Goal: Task Accomplishment & Management: Manage account settings

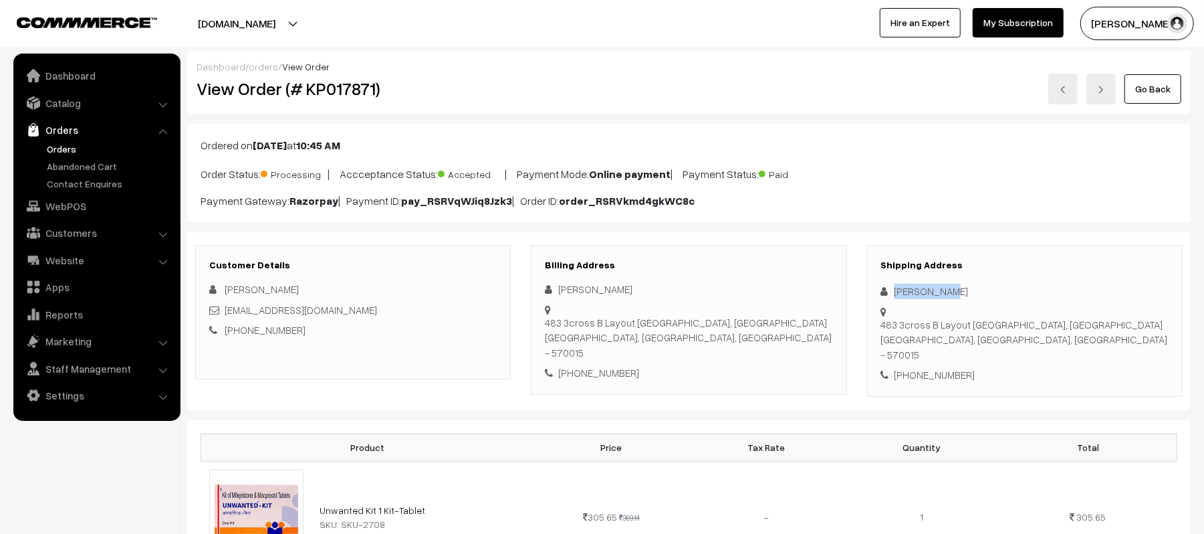
drag, startPoint x: 972, startPoint y: 296, endPoint x: 878, endPoint y: 289, distance: 93.9
click at [878, 289] on div "Shipping Address Lamya Shafi 483 3cross B Layout SS Nagar Bannimandap, Near Roy…" at bounding box center [1025, 320] width 316 height 151
copy div "Lamya Shafi"
click at [945, 373] on div "+91 8921719753" at bounding box center [1025, 374] width 288 height 15
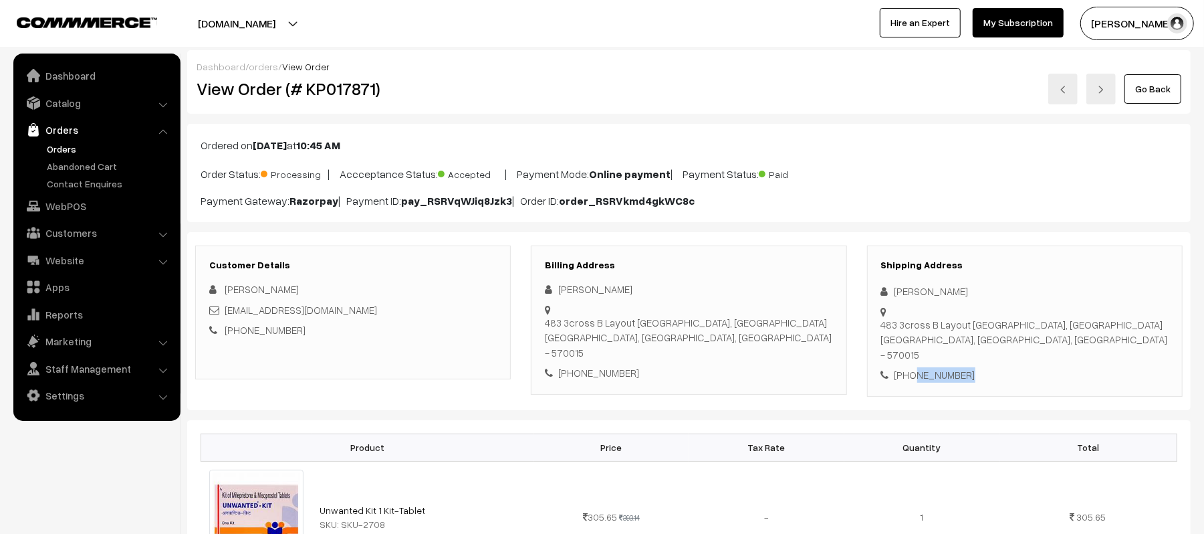
copy div "8921719753"
drag, startPoint x: 336, startPoint y: 310, endPoint x: 227, endPoint y: 312, distance: 108.3
click at [227, 312] on div "ummhyrah@gmail.com" at bounding box center [353, 309] width 288 height 15
copy link "ummhyrah@gmail.com"
drag, startPoint x: 881, startPoint y: 327, endPoint x: 1121, endPoint y: 354, distance: 241.0
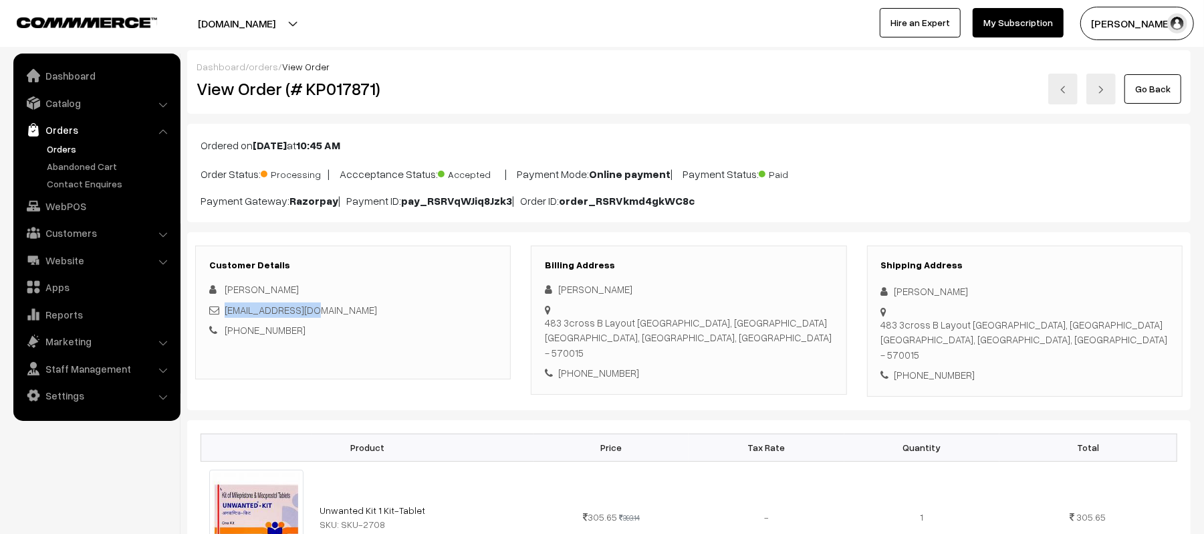
click at [1121, 354] on div "483 3cross B Layout SS Nagar Bannimandap, Near Royal Convention centre Mysore, …" at bounding box center [1025, 339] width 288 height 45
copy div "483 3cross B Layout SS Nagar Bannimandap, Near Royal Convention centre Mysore, …"
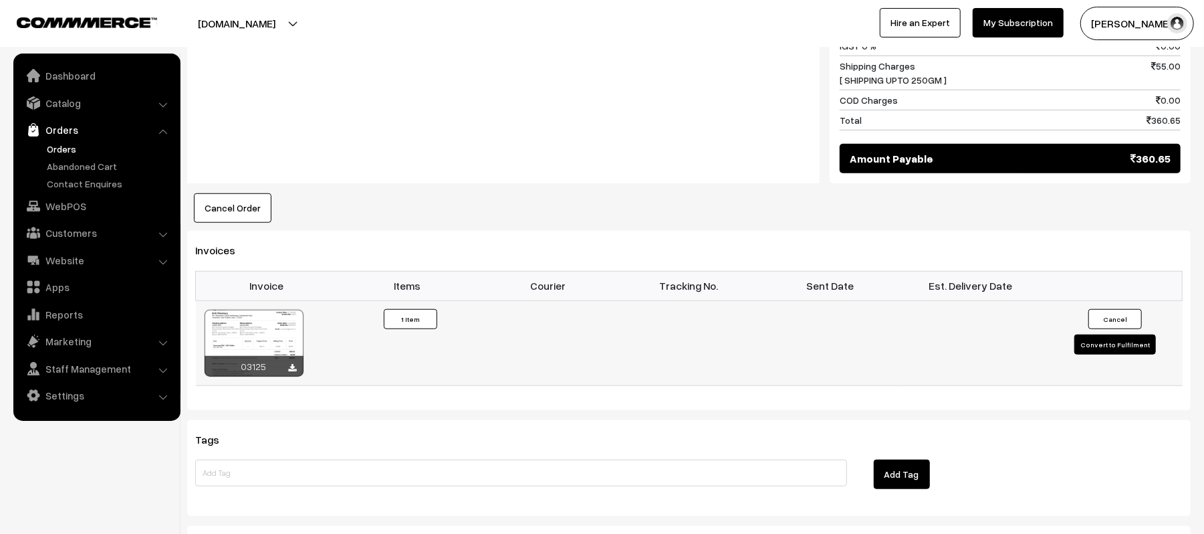
click at [1095, 346] on button "Convert to Fulfilment" at bounding box center [1116, 344] width 82 height 20
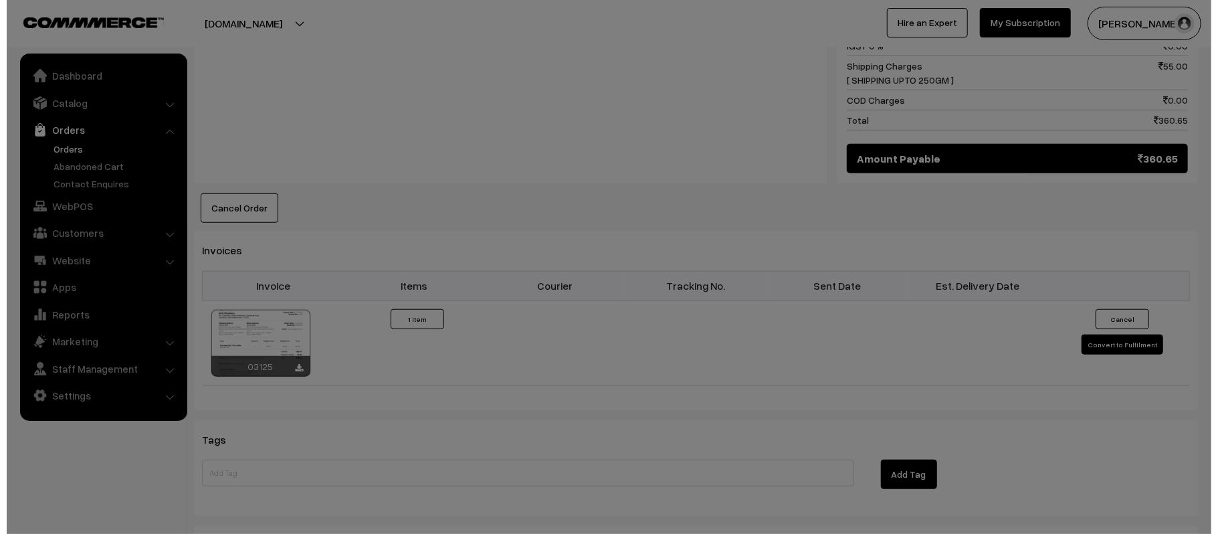
scroll to position [715, 0]
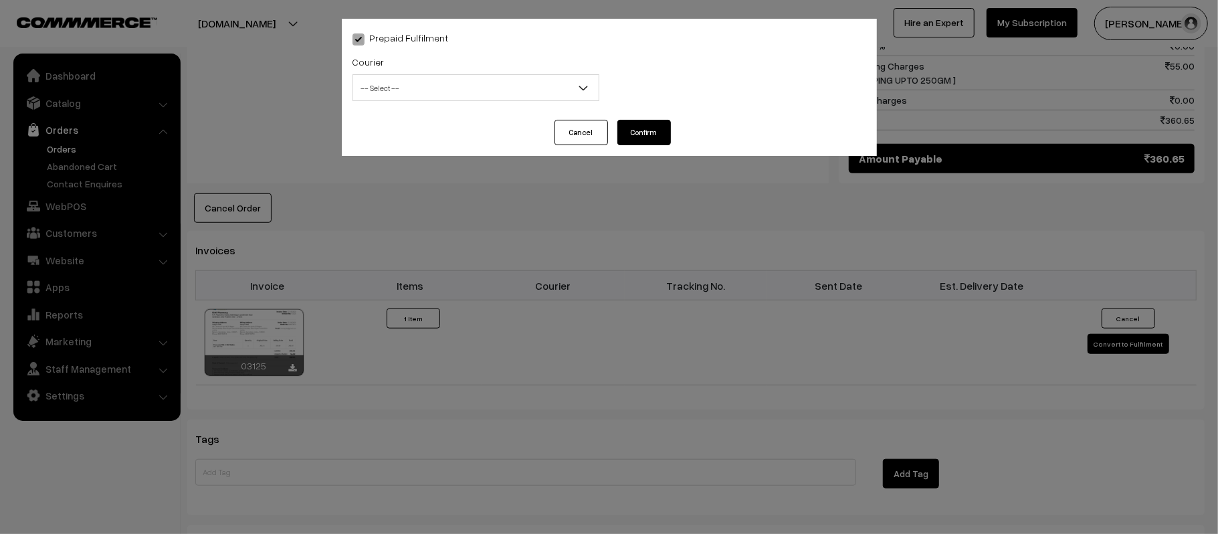
click at [504, 90] on span "-- Select --" at bounding box center [475, 87] width 245 height 23
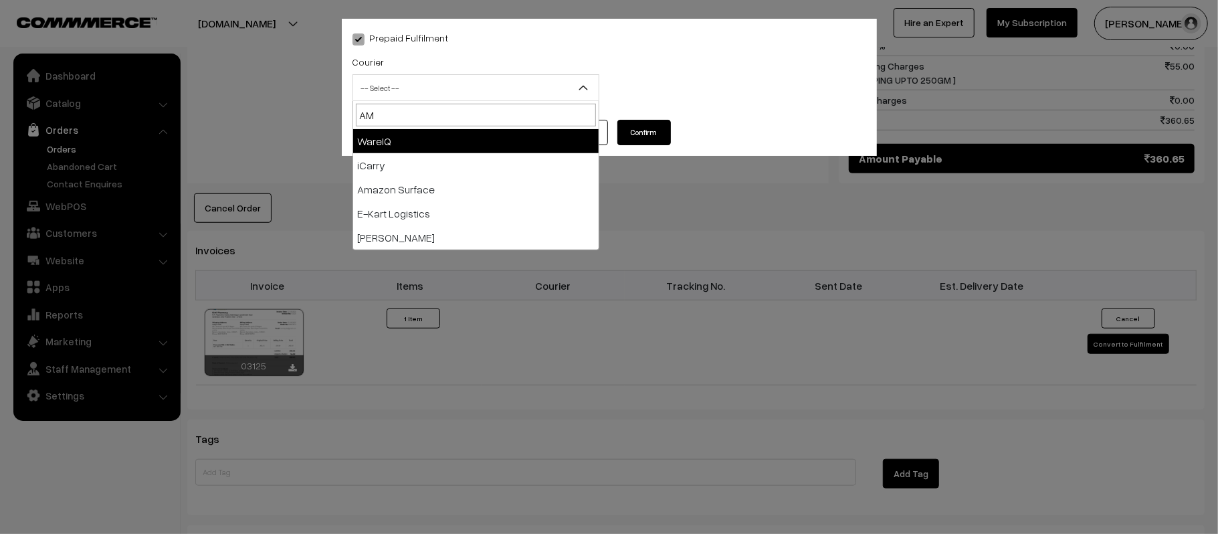
type input "AMA"
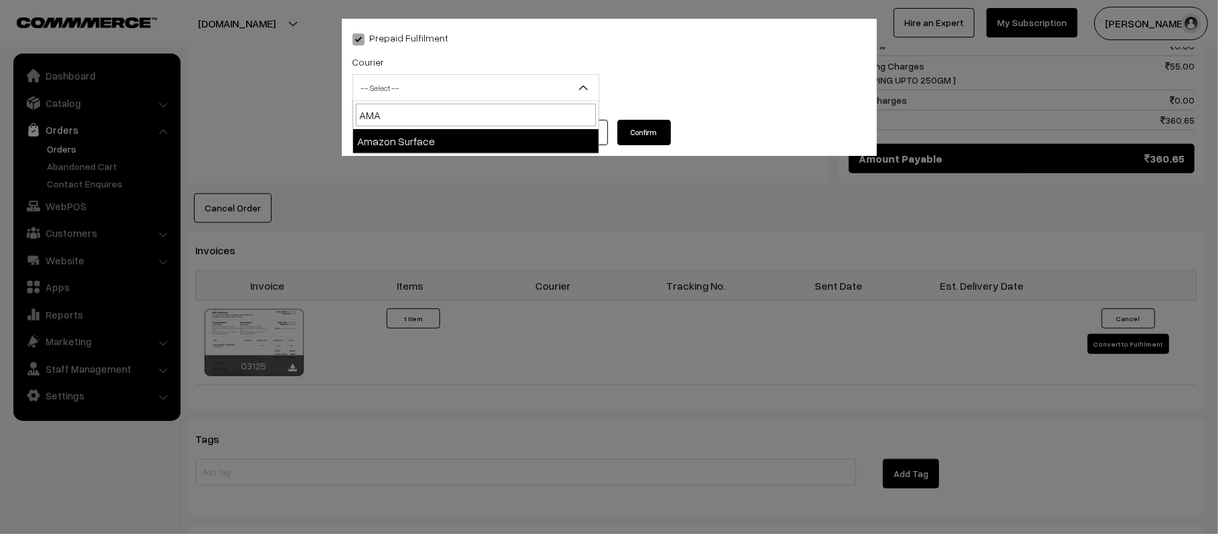
select select "5"
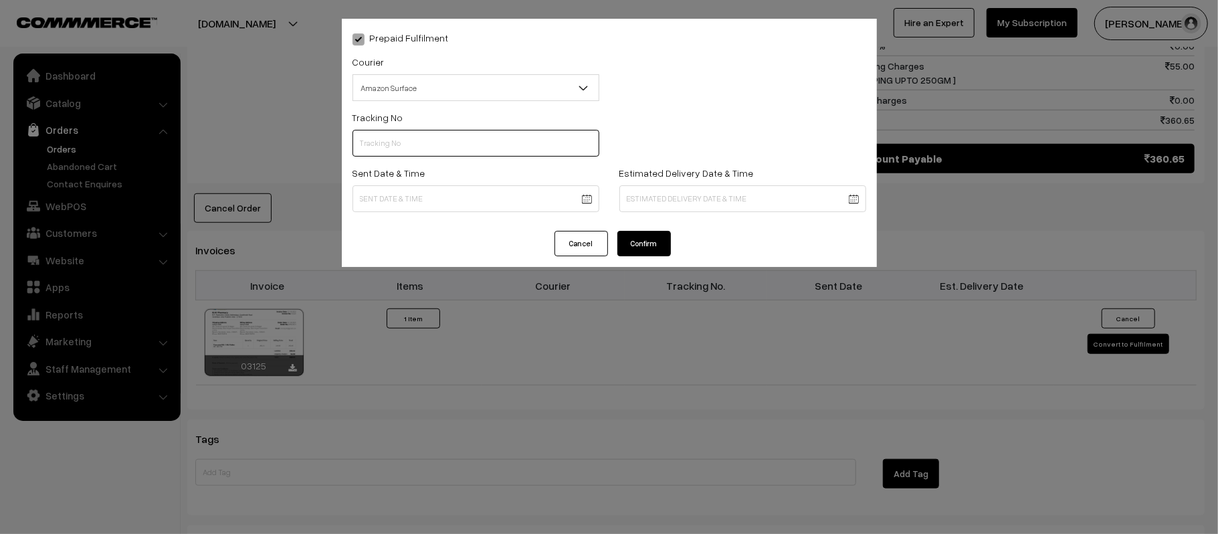
paste input "364280904411"
type input "364280904411"
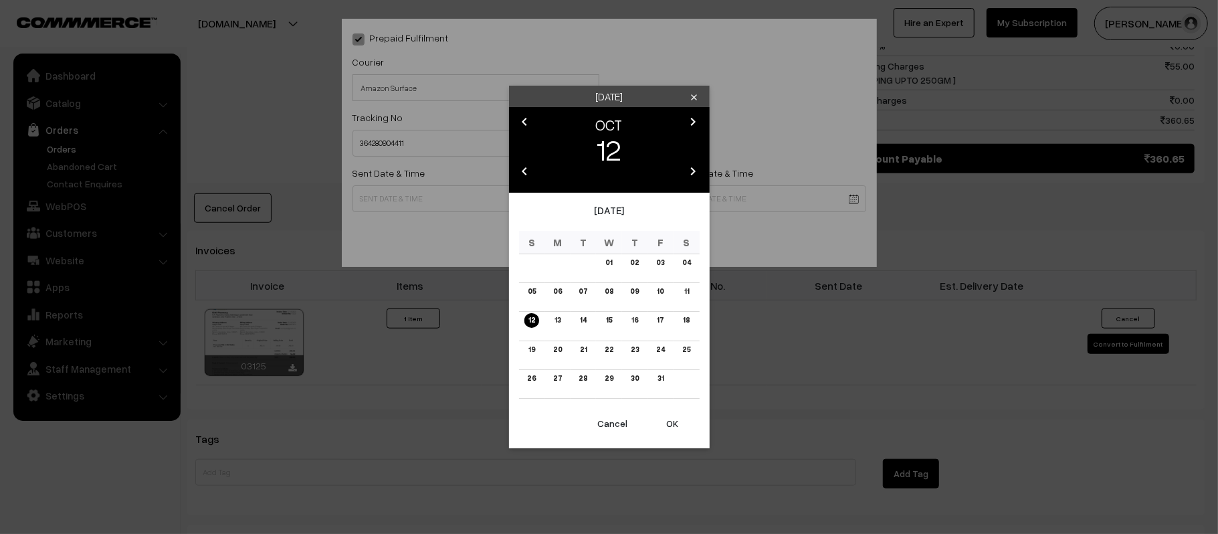
click at [485, 209] on body "Thank you for showing interest. Our team will call you shortly. Close kirtiphar…" at bounding box center [609, 58] width 1218 height 1547
click at [552, 322] on link "13" at bounding box center [557, 320] width 14 height 14
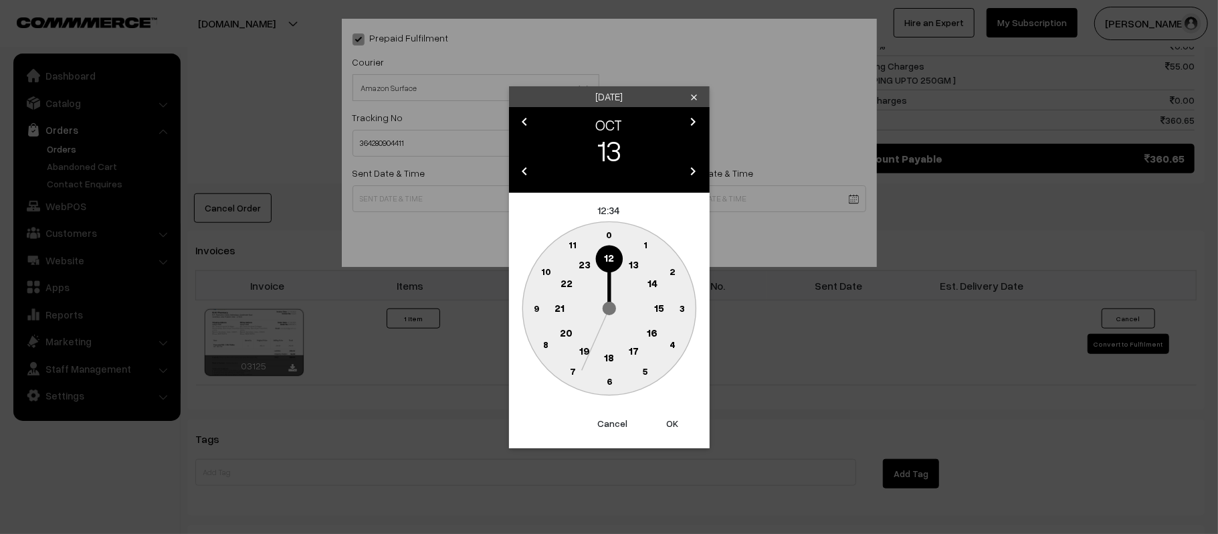
click at [671, 424] on button "OK" at bounding box center [672, 423] width 53 height 29
click at [534, 292] on circle at bounding box center [539, 293] width 18 height 18
type input "13-10-2025 12:47"
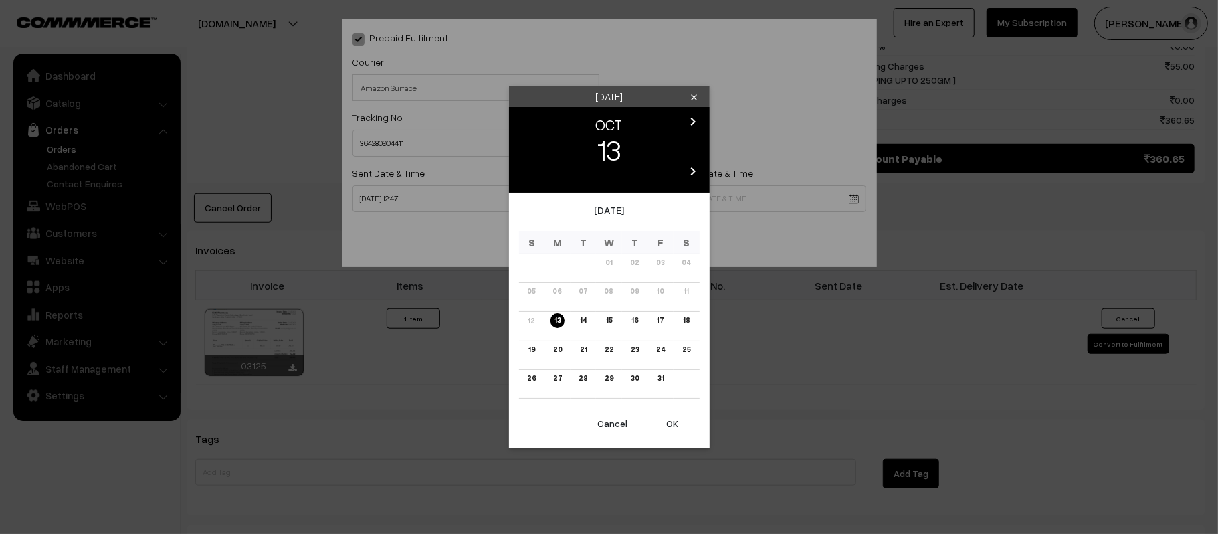
click at [645, 201] on body "Thank you for showing interest. Our team will call you shortly. Close kirtiphar…" at bounding box center [609, 58] width 1218 height 1547
click at [533, 348] on link "19" at bounding box center [531, 349] width 15 height 14
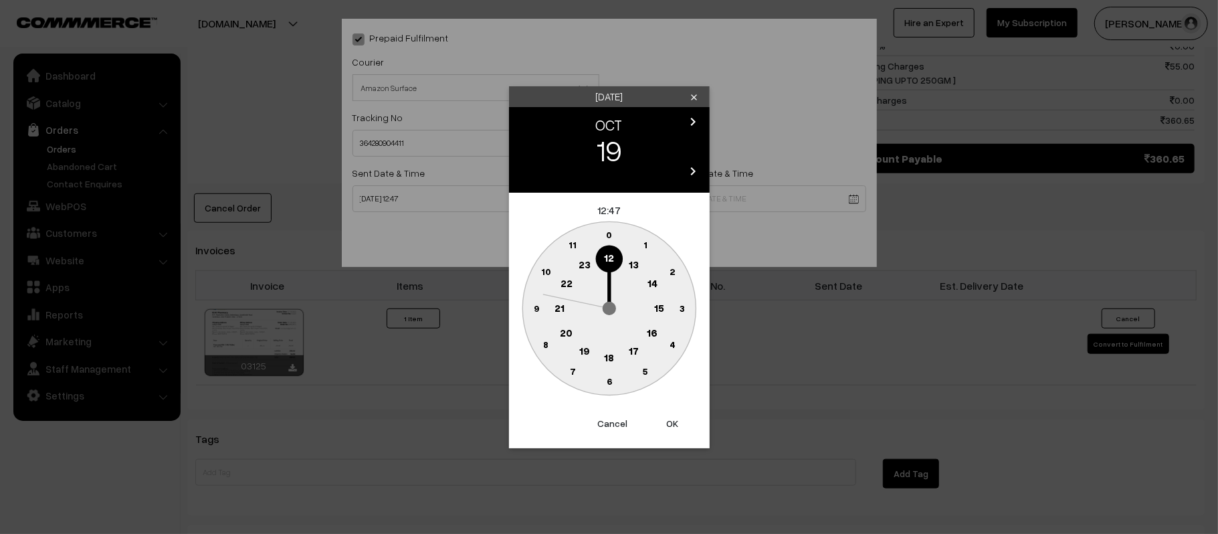
click at [554, 309] on circle at bounding box center [559, 307] width 27 height 27
click at [606, 386] on circle at bounding box center [601, 379] width 18 height 18
type input "19-10-2025 21:31"
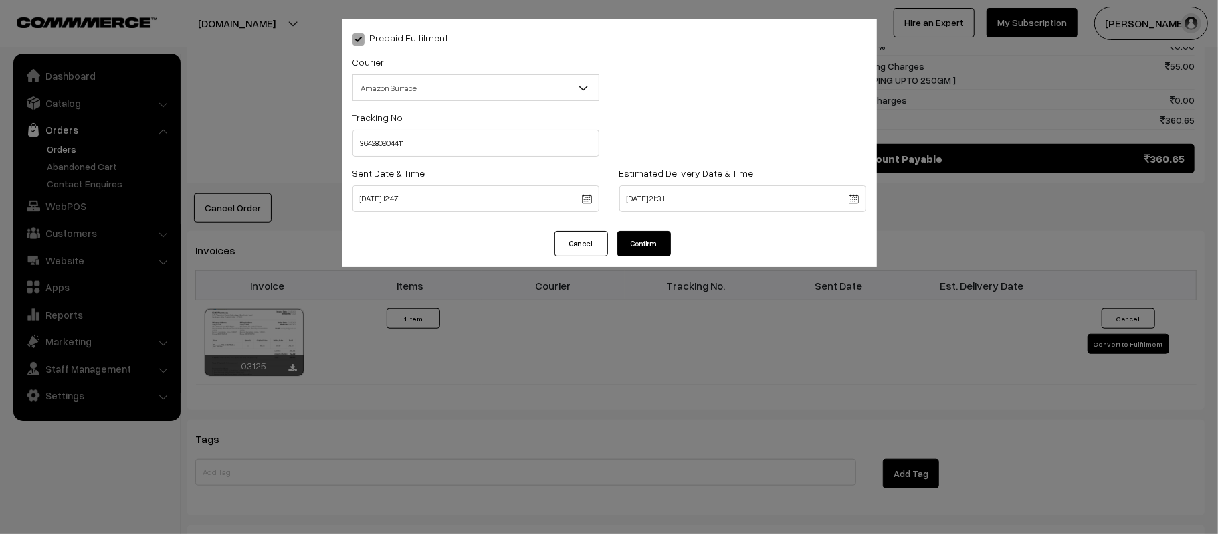
click at [635, 239] on button "Confirm" at bounding box center [643, 243] width 53 height 25
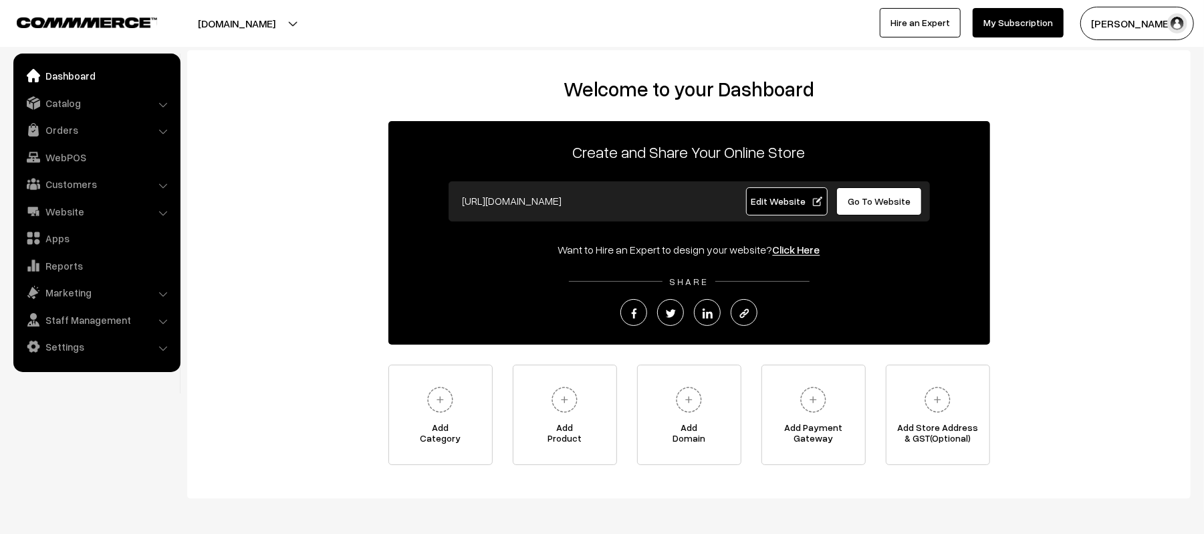
click at [340, 217] on div "Welcome to your Dashboard Create and Share Your Online Store https://kirtipharm…" at bounding box center [689, 271] width 977 height 388
click at [59, 129] on link "Orders" at bounding box center [96, 130] width 159 height 24
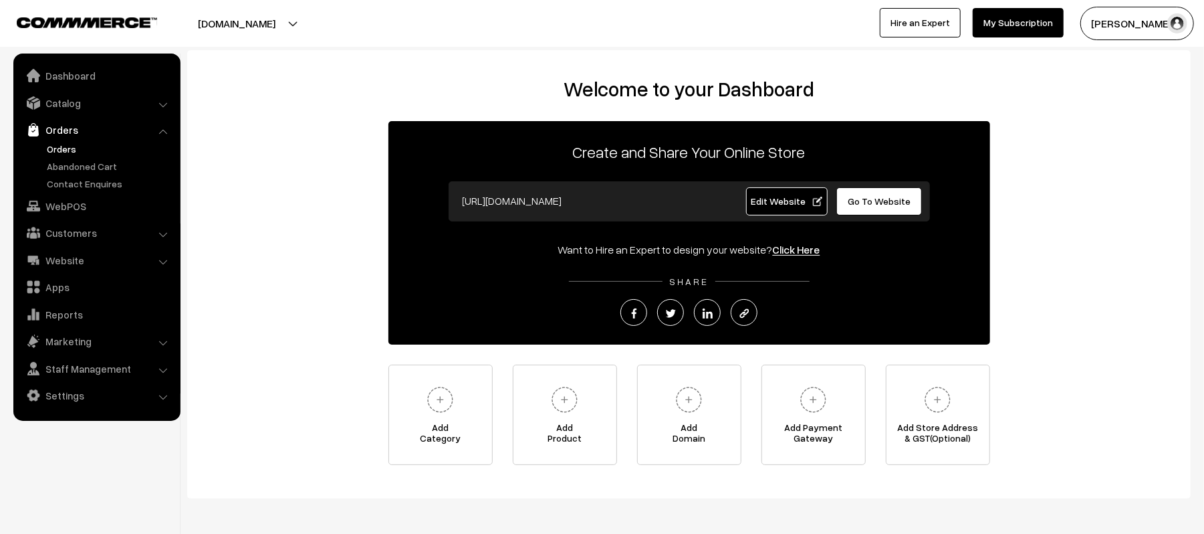
click at [71, 145] on link "Orders" at bounding box center [109, 149] width 132 height 14
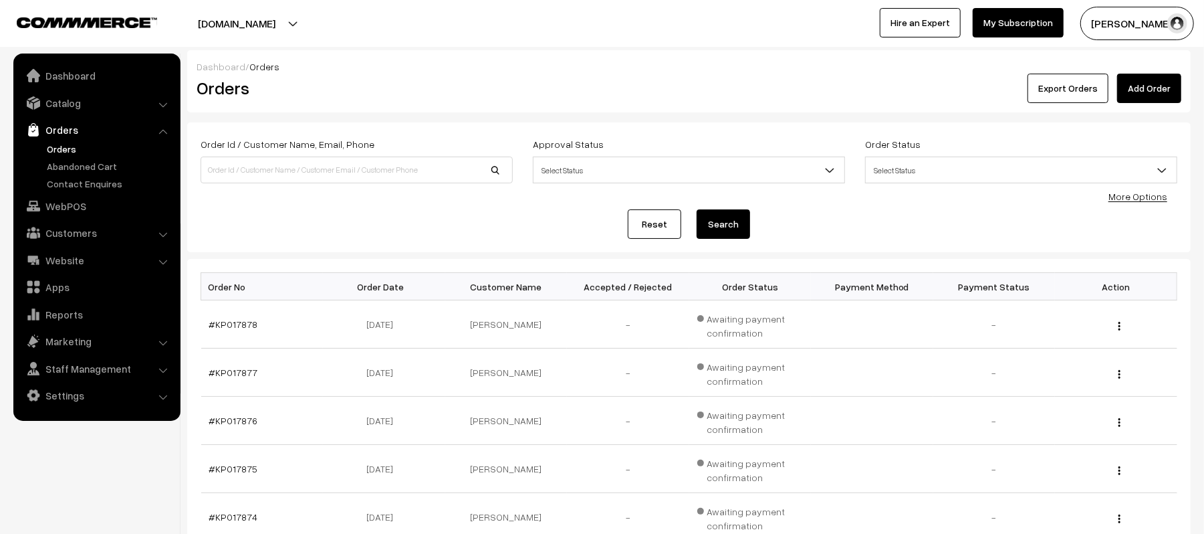
click at [466, 57] on div "Dashboard / Orders Orders Export Orders Add Order" at bounding box center [689, 81] width 1004 height 62
click at [447, 235] on div "Reset Search" at bounding box center [689, 223] width 977 height 29
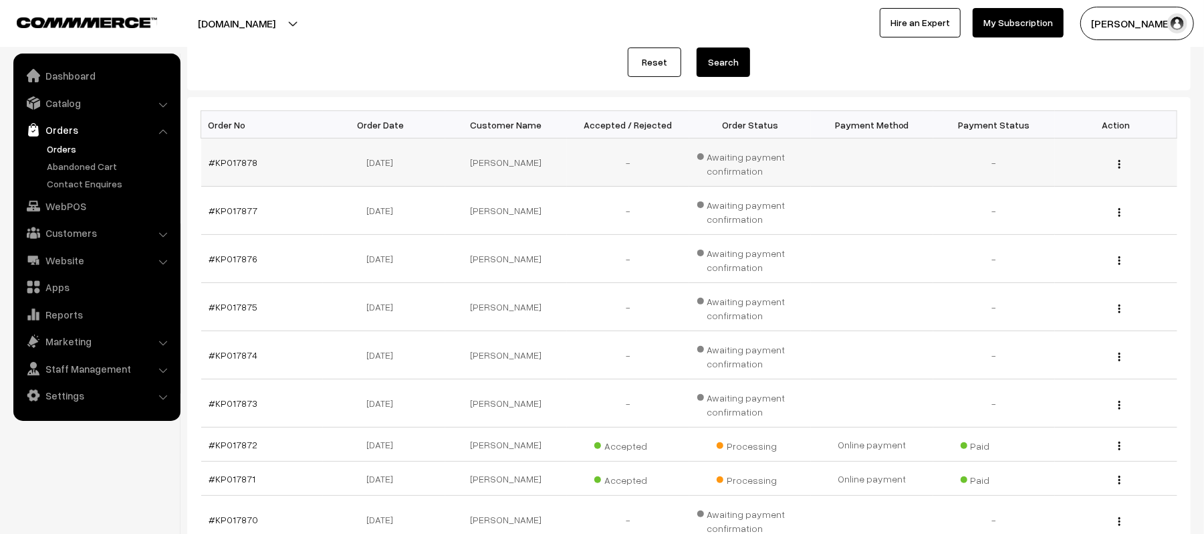
scroll to position [178, 0]
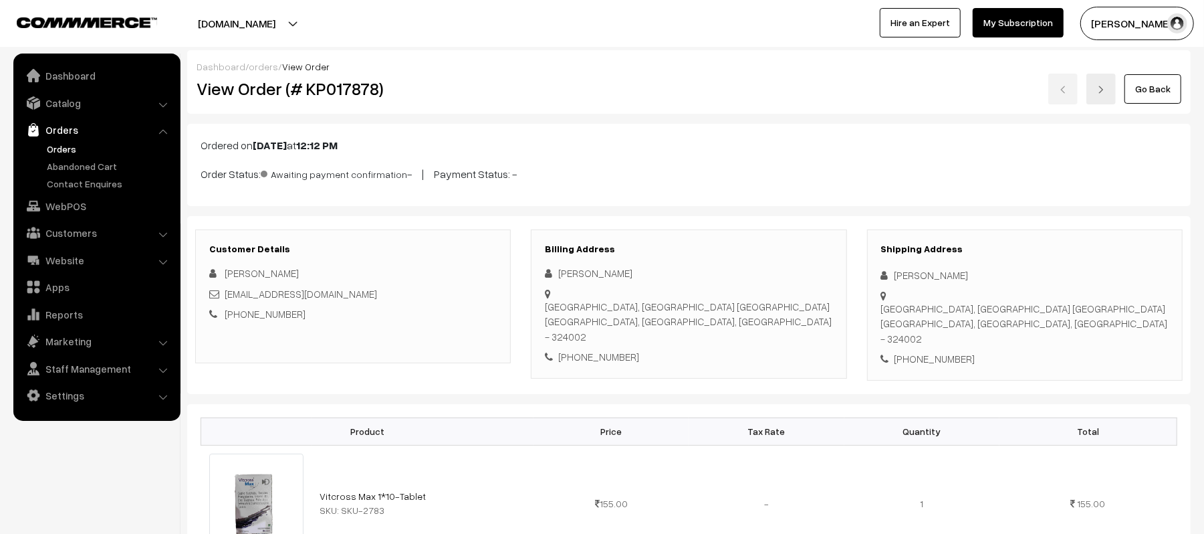
drag, startPoint x: 887, startPoint y: 138, endPoint x: 899, endPoint y: 119, distance: 22.6
click at [887, 138] on p "Ordered on [DATE] 12:12 PM" at bounding box center [689, 145] width 977 height 16
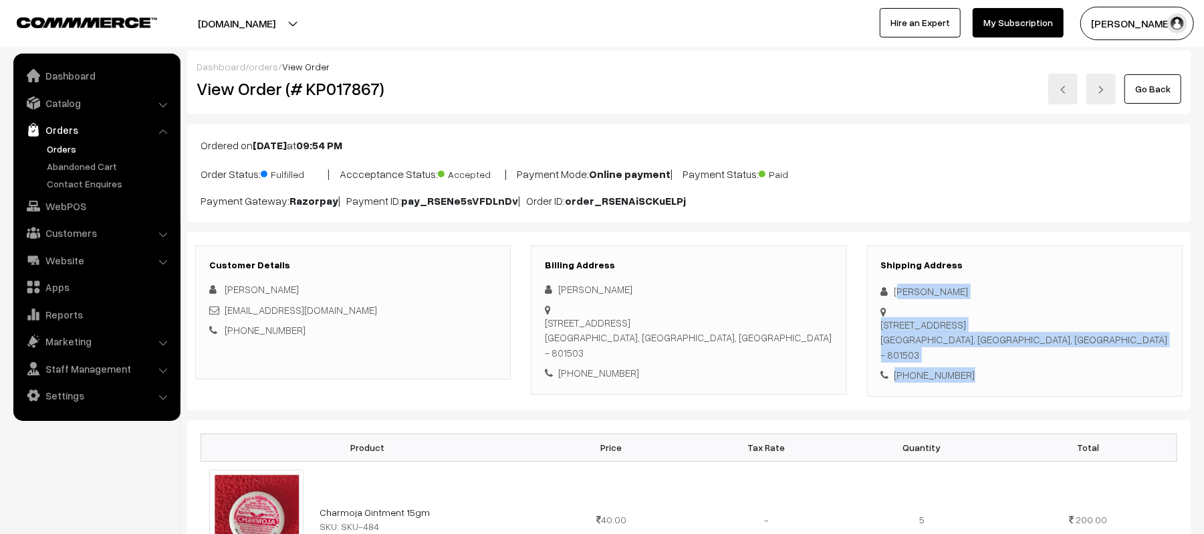
drag, startPoint x: 899, startPoint y: 293, endPoint x: 966, endPoint y: 341, distance: 81.9
click at [966, 341] on div "Shipping Address [PERSON_NAME] [STREET_ADDRESS] [PHONE_NUMBER]" at bounding box center [1025, 320] width 316 height 151
click at [984, 367] on div "[PHONE_NUMBER]" at bounding box center [1025, 374] width 288 height 15
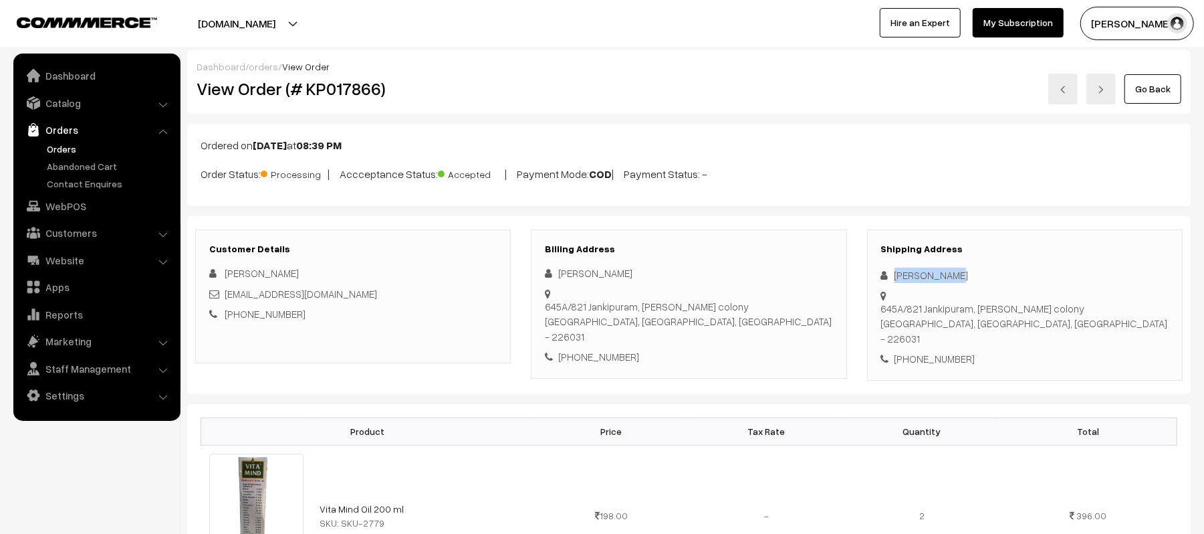
drag, startPoint x: 947, startPoint y: 279, endPoint x: 883, endPoint y: 277, distance: 63.6
click at [883, 277] on div "Harshit Arya" at bounding box center [1025, 274] width 288 height 15
copy div "Harshit Arya"
click at [942, 351] on div "+91 9839844749" at bounding box center [1025, 358] width 288 height 15
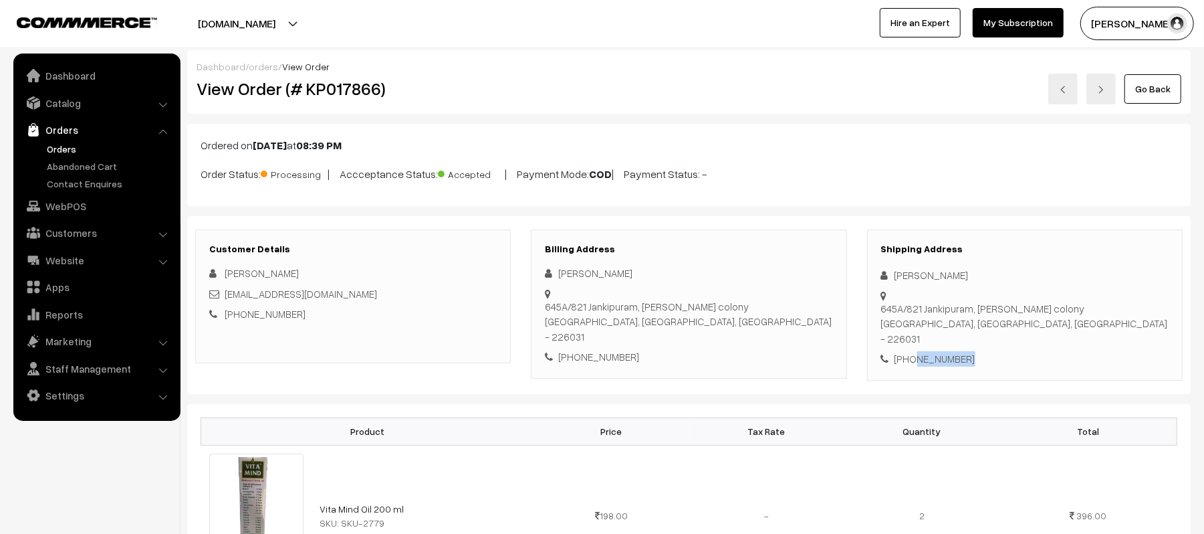
copy div "9839844749"
drag, startPoint x: 350, startPoint y: 294, endPoint x: 223, endPoint y: 295, distance: 127.7
click at [223, 295] on div "Harshitarya321@gmail.com" at bounding box center [353, 293] width 288 height 15
copy link "Harshitarya321@gmail.com"
drag, startPoint x: 896, startPoint y: 298, endPoint x: 1085, endPoint y: 298, distance: 188.6
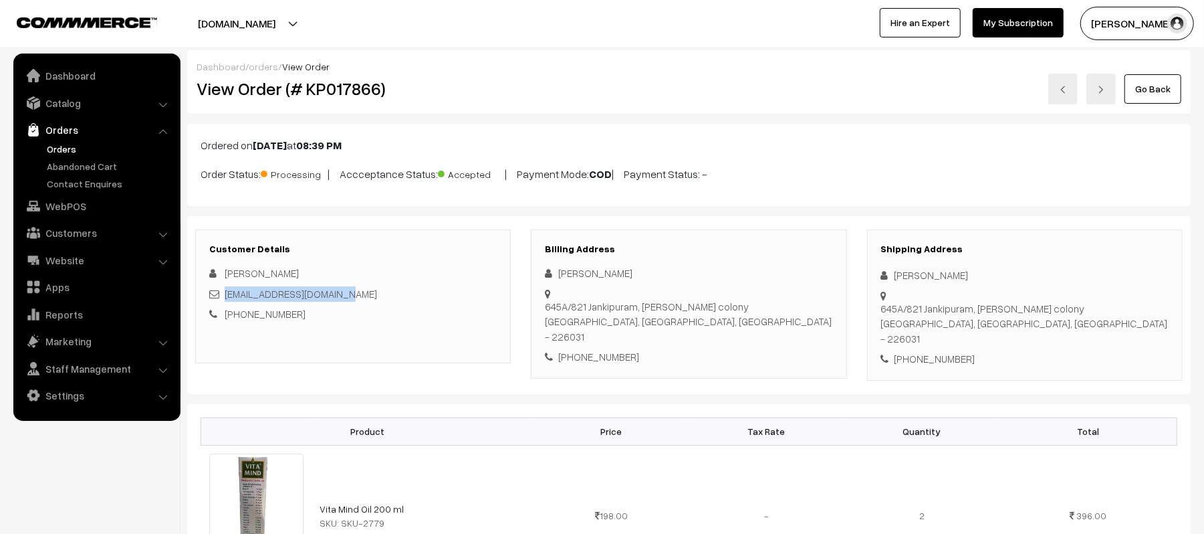
click at [1085, 298] on div "Shipping Address Harshit Arya 645A/821 Jankipuram, Jankivihar colony Lucknow, U…" at bounding box center [1025, 304] width 316 height 151
copy div "645A/821 Jankipuram, Jankivihar colony Lucknow, Uttar Pradesh, India - 226031"
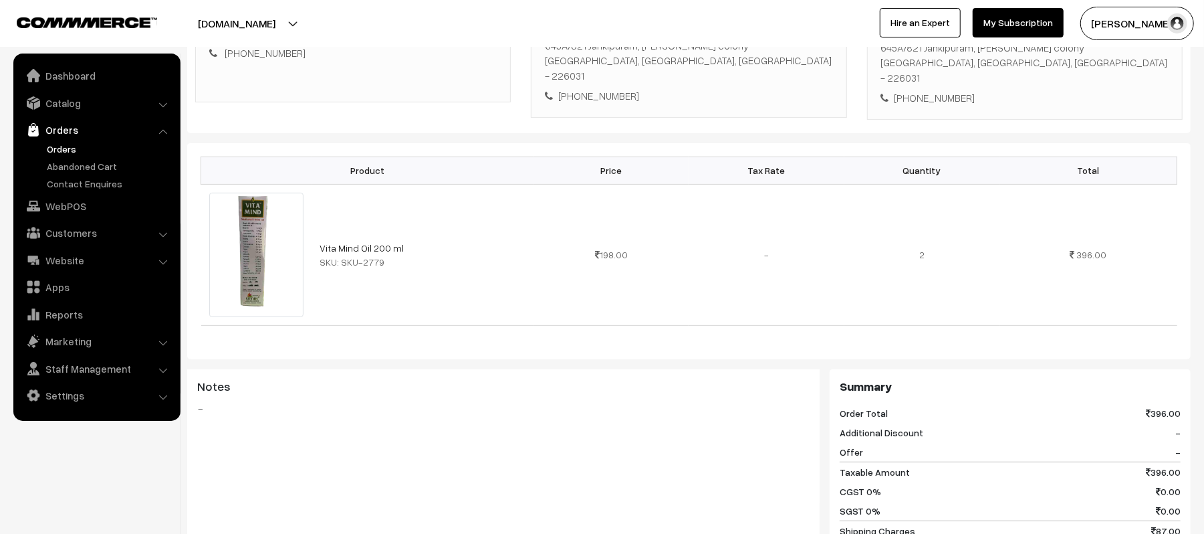
scroll to position [713, 0]
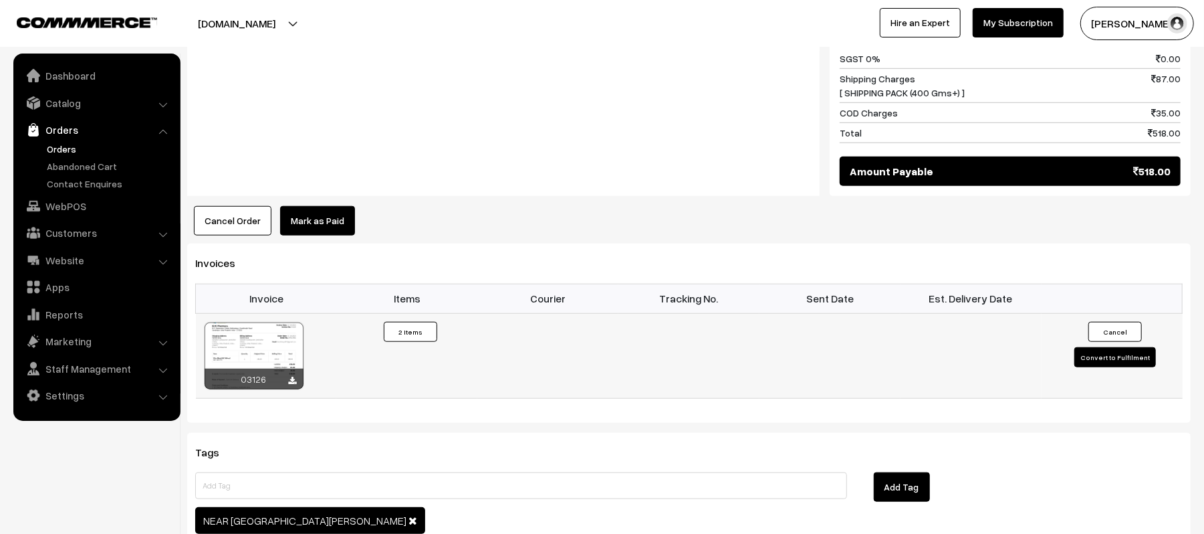
click at [1100, 347] on button "Convert to Fulfilment" at bounding box center [1116, 357] width 82 height 20
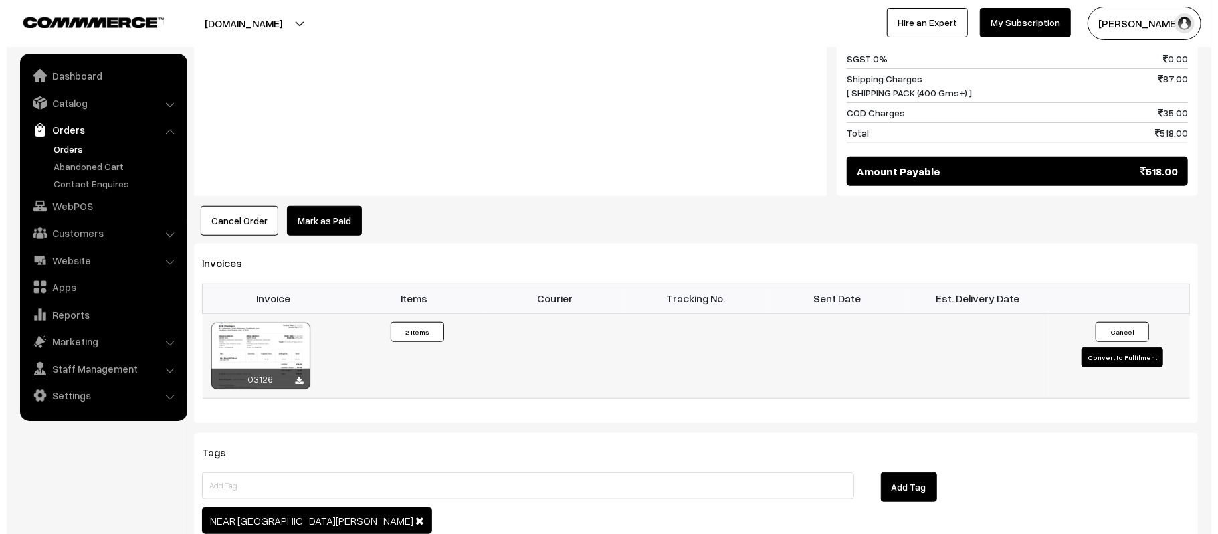
scroll to position [715, 0]
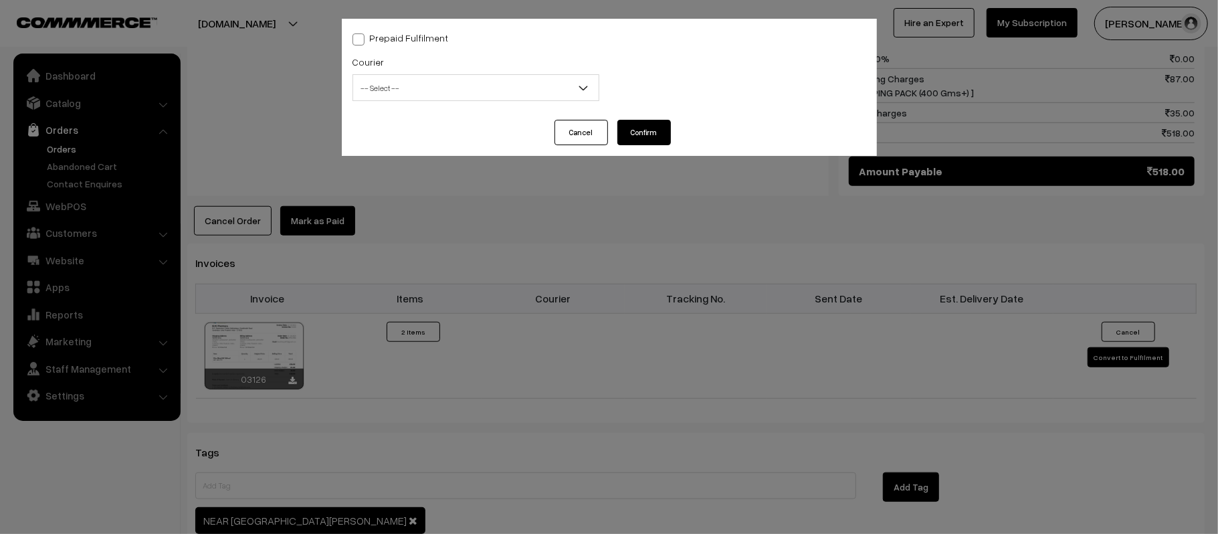
click at [461, 84] on span "-- Select --" at bounding box center [475, 87] width 245 height 23
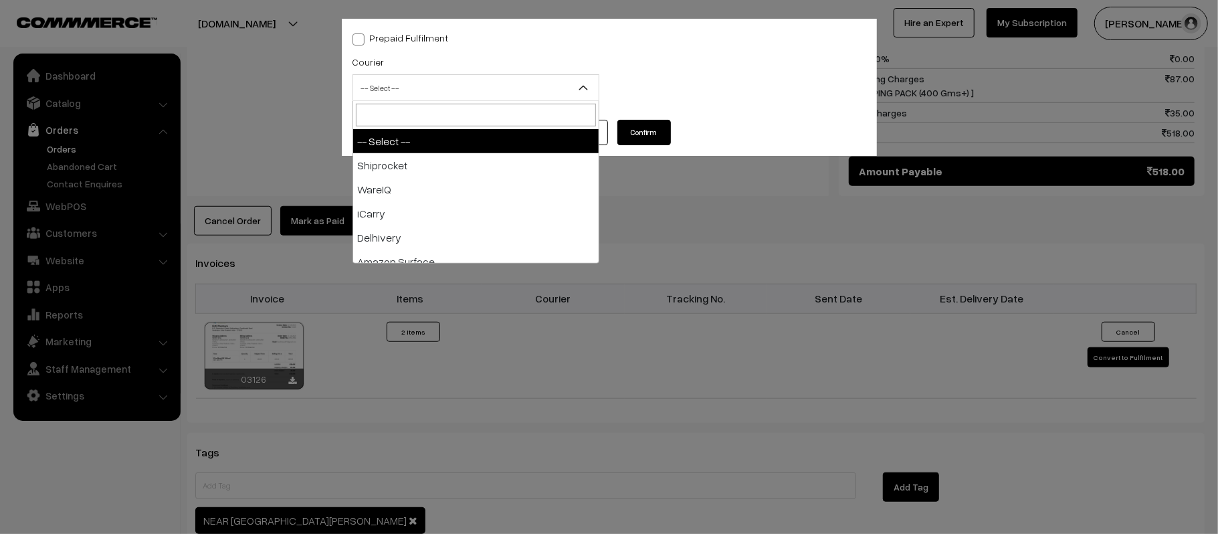
type input "X"
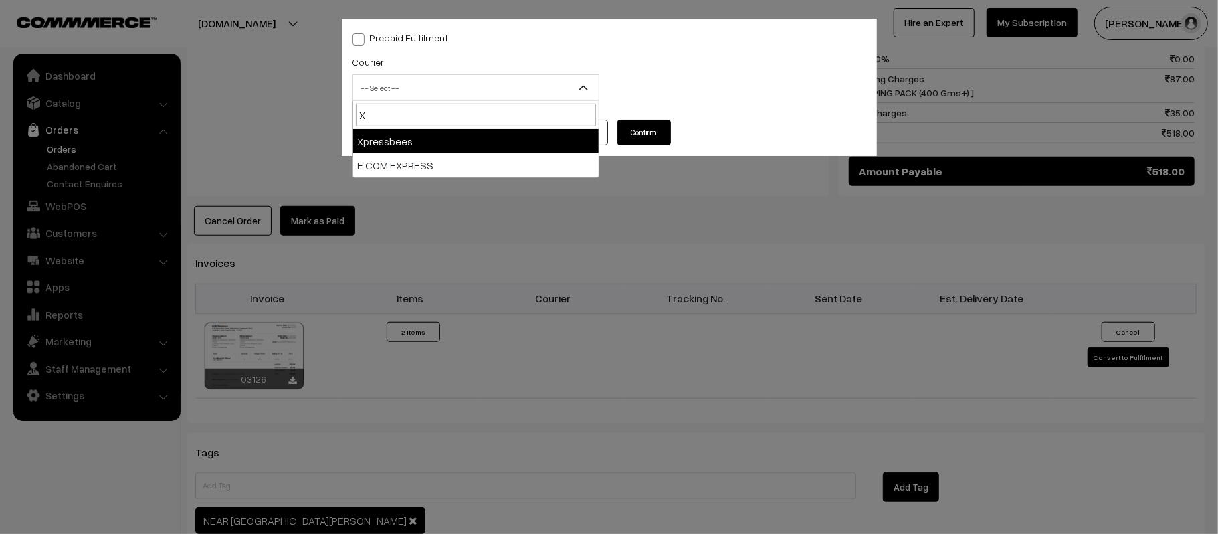
select select "8"
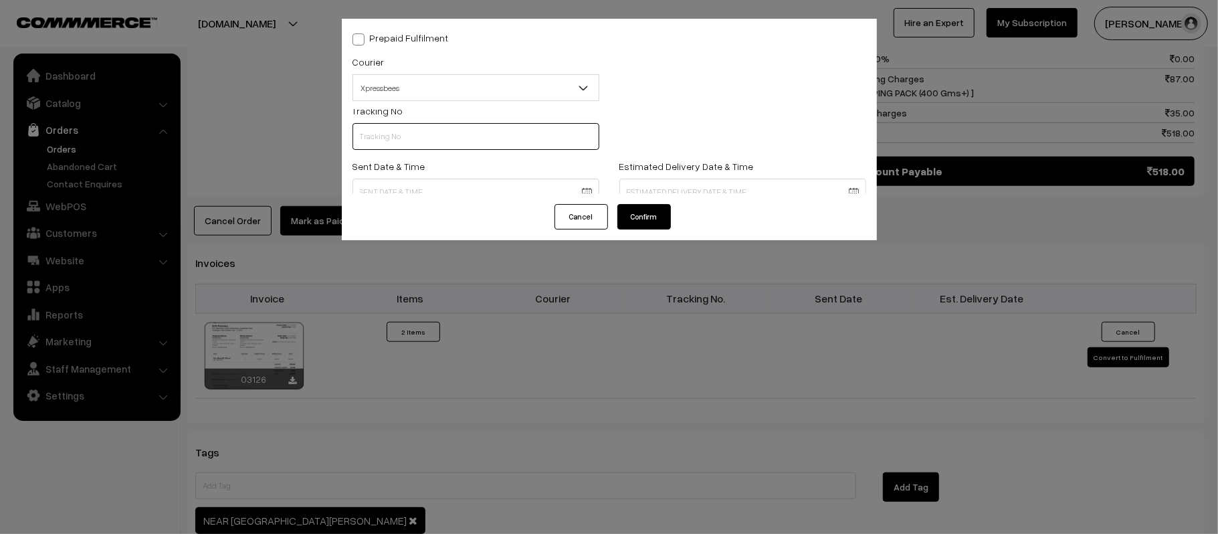
scroll to position [0, 0]
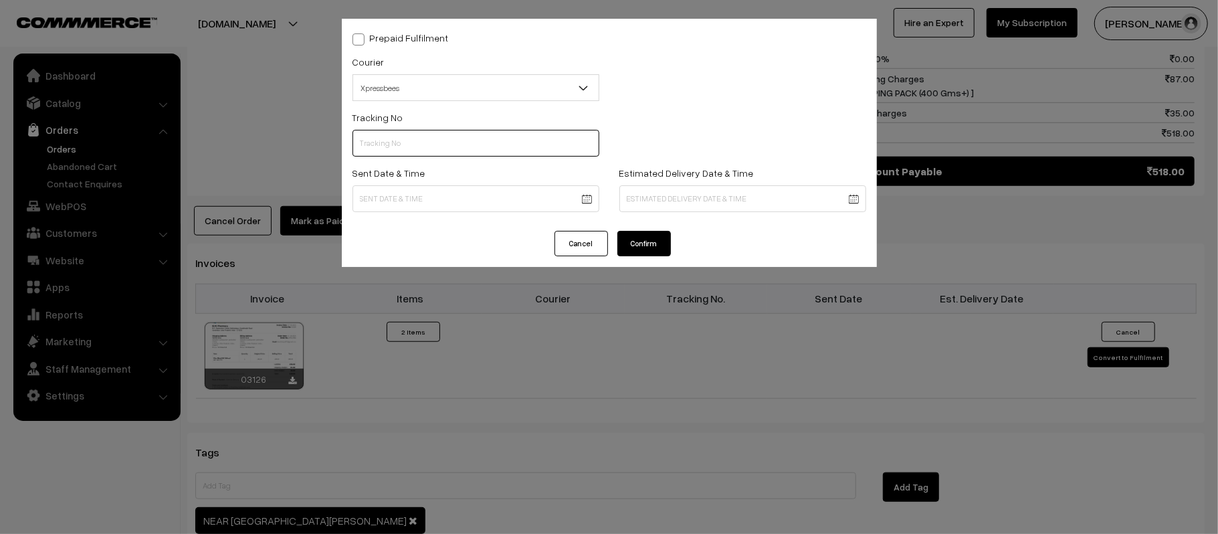
paste input "14344953231391"
type input "14344953231391"
click at [490, 199] on body "Thank you for showing interest. Our team will call you shortly. Close kirtiphar…" at bounding box center [609, 80] width 1218 height 1590
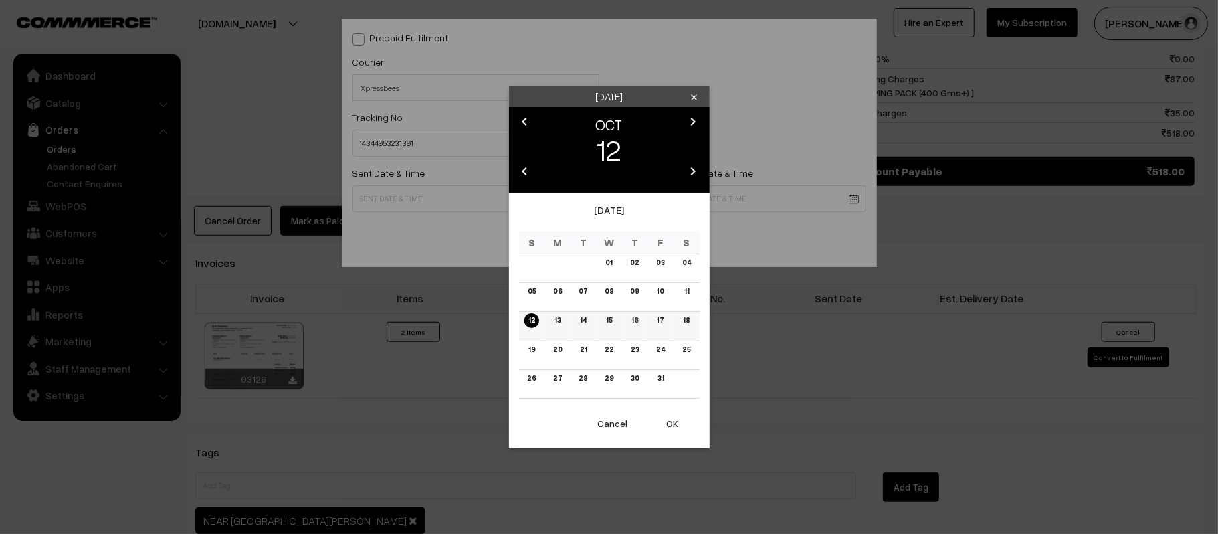
click at [552, 324] on link "13" at bounding box center [557, 320] width 14 height 14
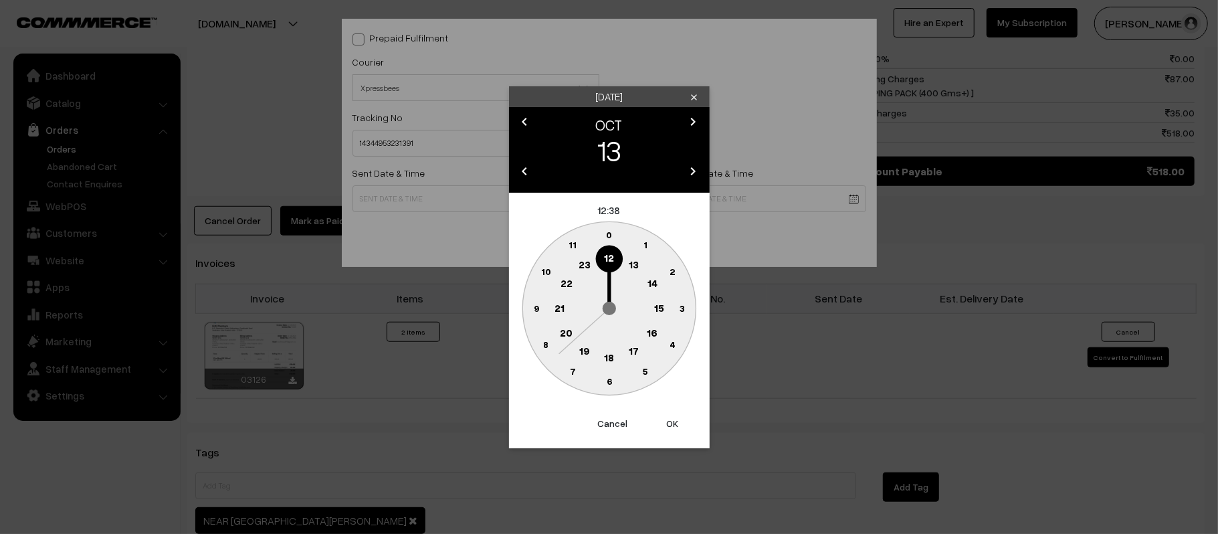
click at [671, 425] on button "OK" at bounding box center [672, 423] width 53 height 29
click at [531, 310] on text "45" at bounding box center [535, 307] width 11 height 11
type input "13-10-2025 12:45"
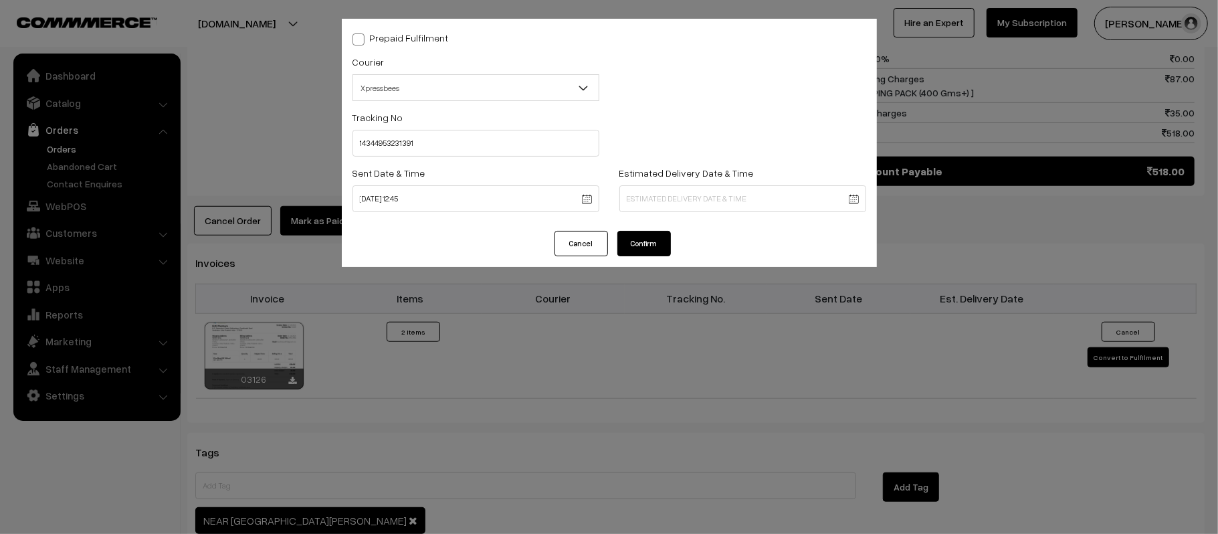
click at [720, 212] on div "Estimated Delivery Date & Time" at bounding box center [742, 193] width 267 height 56
click at [720, 201] on body "Thank you for showing interest. Our team will call you shortly. Close kirtiphar…" at bounding box center [609, 80] width 1218 height 1590
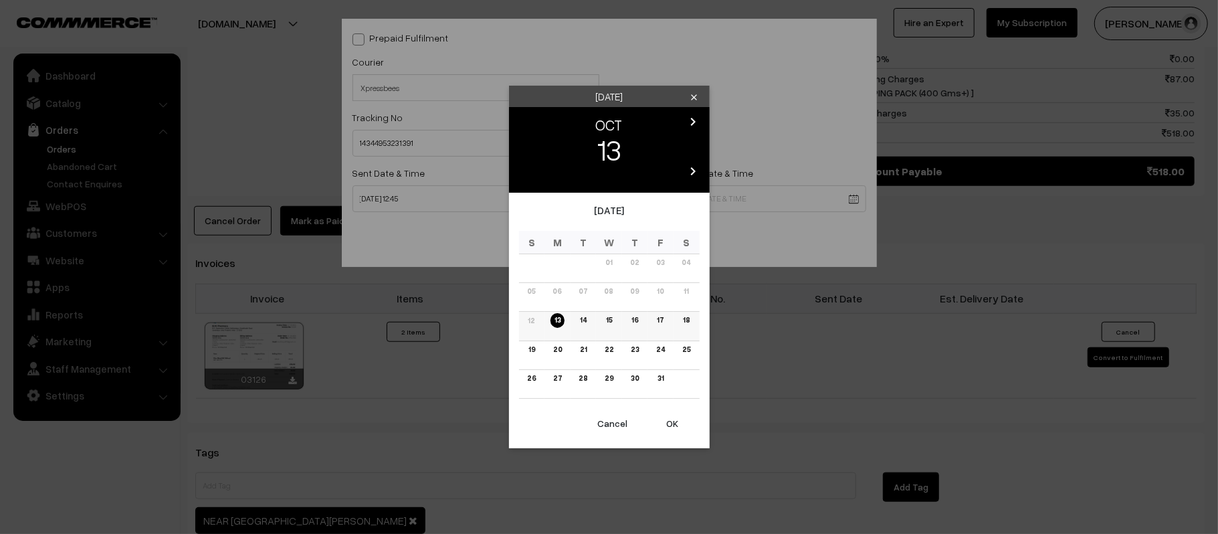
click at [661, 322] on link "17" at bounding box center [660, 320] width 15 height 14
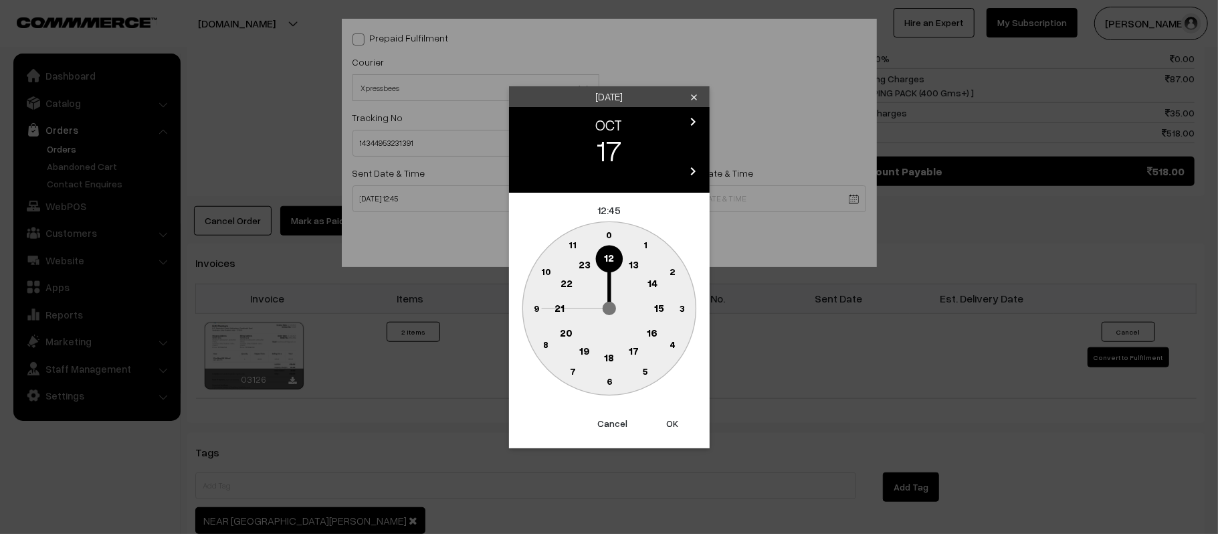
click at [554, 309] on text "21" at bounding box center [559, 307] width 10 height 12
click at [611, 391] on circle at bounding box center [608, 381] width 27 height 27
type input "17-10-2025 21:30"
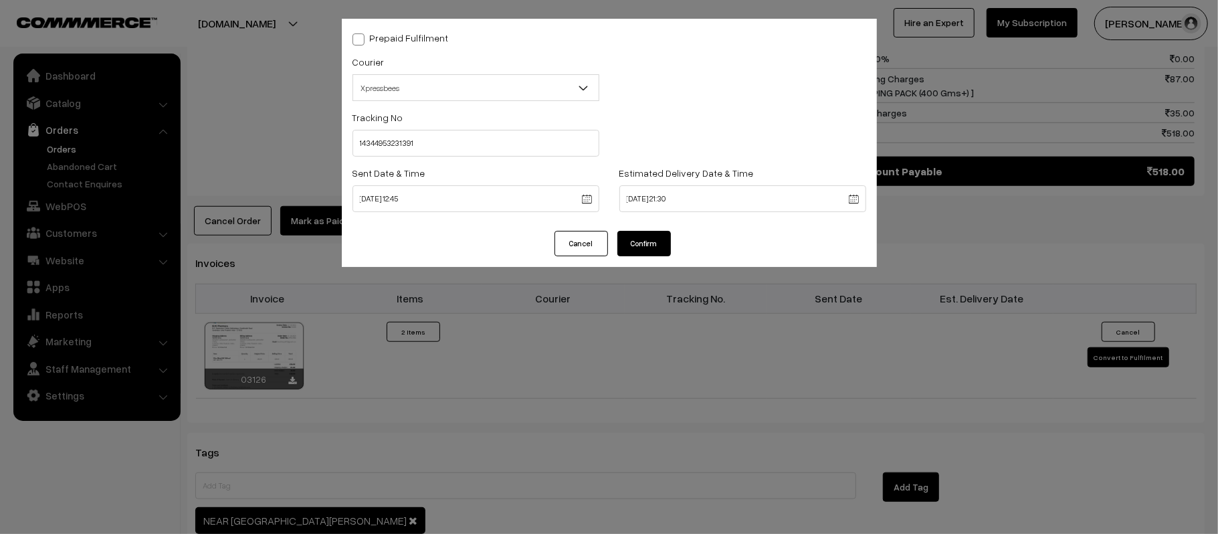
click at [655, 242] on button "Confirm" at bounding box center [643, 243] width 53 height 25
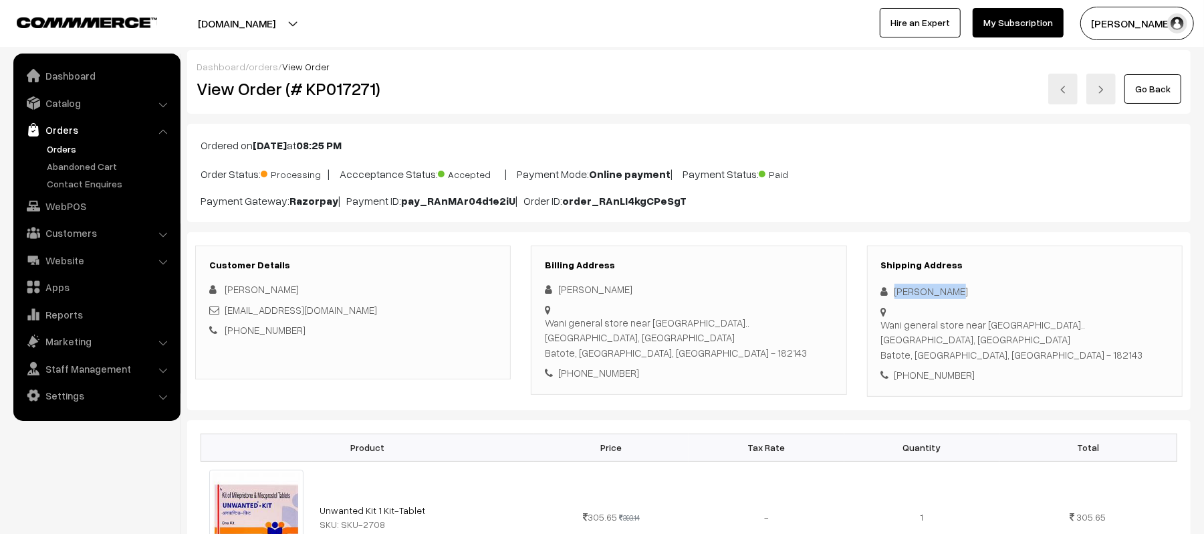
drag, startPoint x: 966, startPoint y: 288, endPoint x: 877, endPoint y: 294, distance: 89.2
click at [877, 294] on div "Shipping Address Rafia yaseen Wani general store near sabzi Mandi batote..Doda …" at bounding box center [1025, 320] width 316 height 151
copy div "[PERSON_NAME]"
click at [940, 367] on div "Shipping Address Rafia yaseen Wani general store near sabzi Mandi batote..Doda …" at bounding box center [1025, 320] width 316 height 151
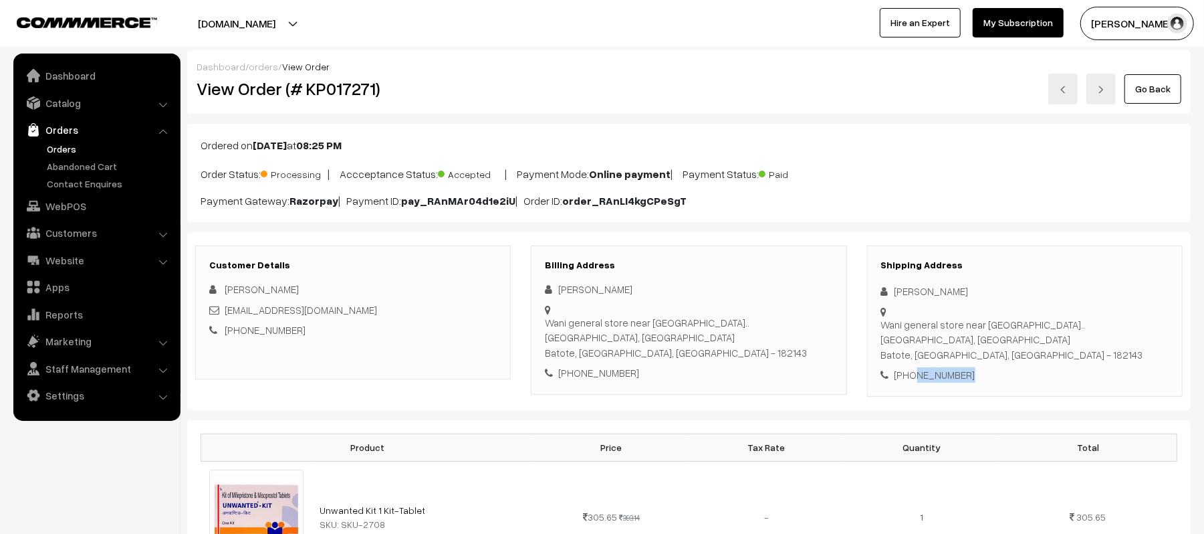
copy div "6005895341"
drag, startPoint x: 338, startPoint y: 312, endPoint x: 226, endPoint y: 309, distance: 112.4
click at [226, 309] on div "rafiawani064@gmail.co" at bounding box center [353, 309] width 288 height 15
click at [223, 309] on div "rafiawani064@gmail.co" at bounding box center [353, 309] width 288 height 15
copy link "afiawani064@gmail.co"
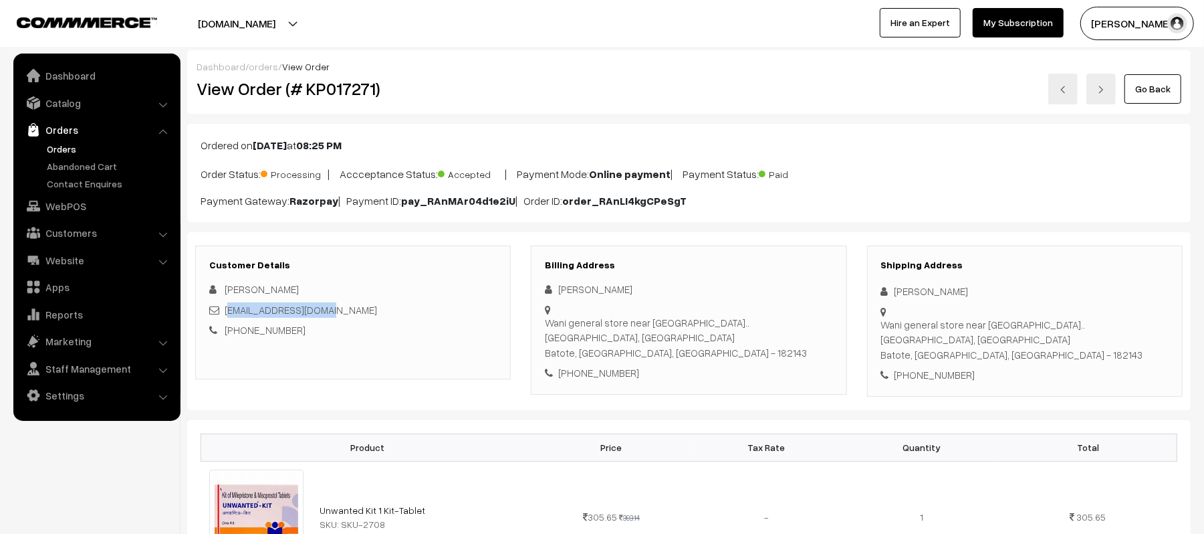
drag, startPoint x: 883, startPoint y: 327, endPoint x: 1079, endPoint y: 359, distance: 198.6
click at [1079, 359] on div "Wani general store near sabzi Mandi batote..Doda road national highway, Doda ro…" at bounding box center [1025, 339] width 288 height 45
copy div "Wani general store near sabzi Mandi batote..Doda road national highway, Doda ro…"
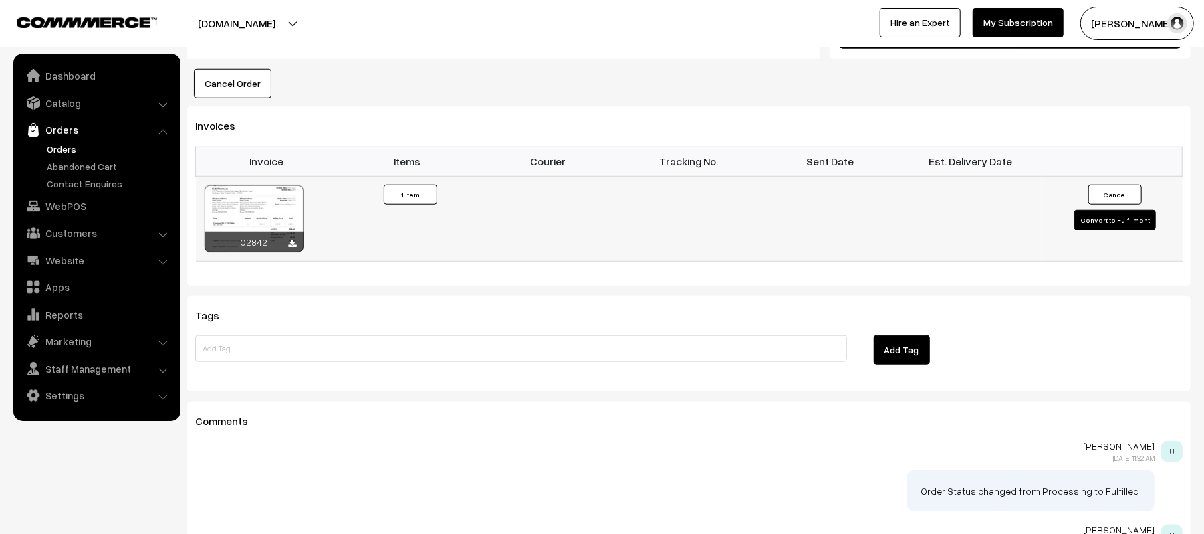
click at [1102, 221] on button "Convert to Fulfilment" at bounding box center [1116, 220] width 82 height 20
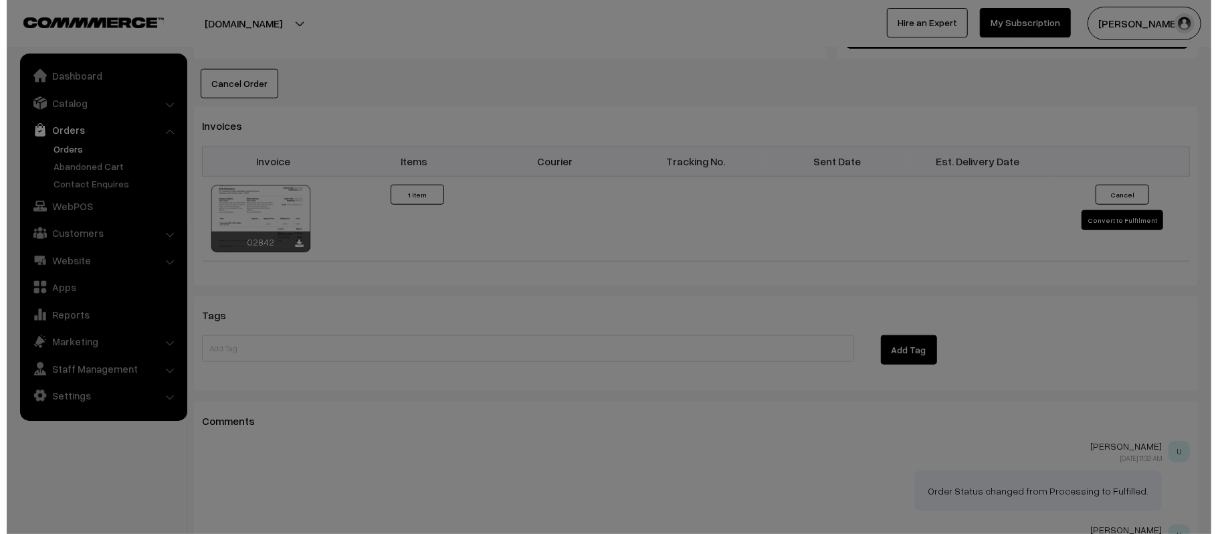
scroll to position [853, 0]
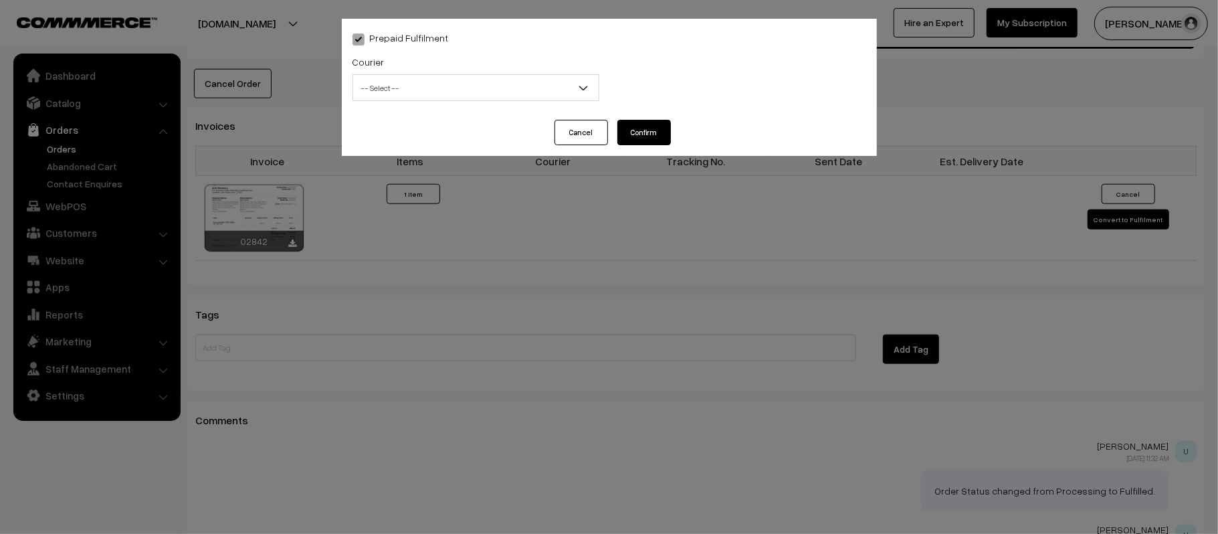
click at [410, 87] on span "-- Select --" at bounding box center [475, 87] width 245 height 23
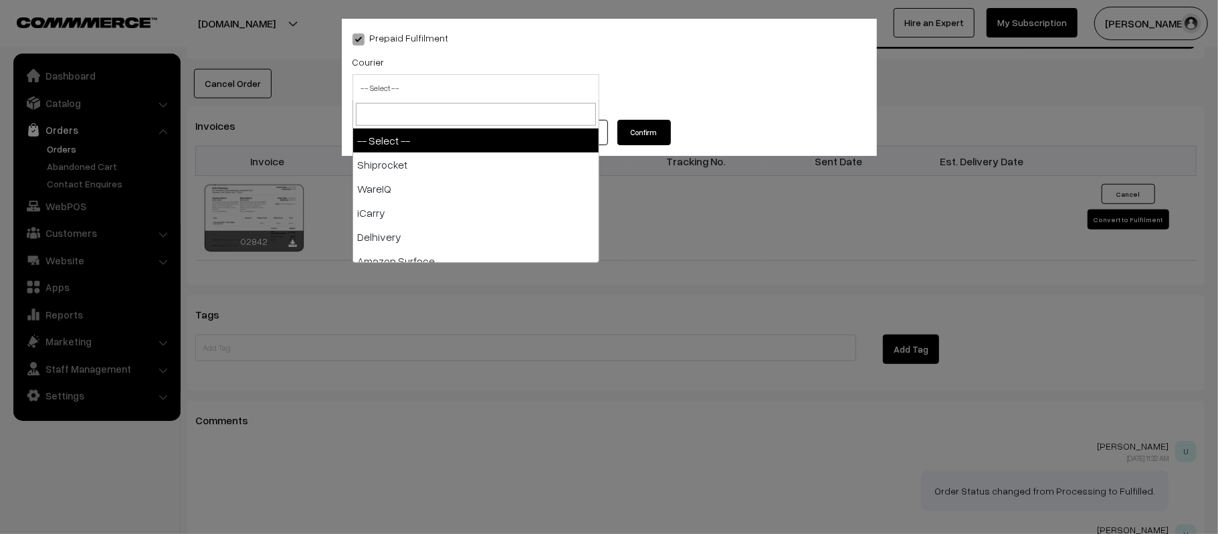
type input "D"
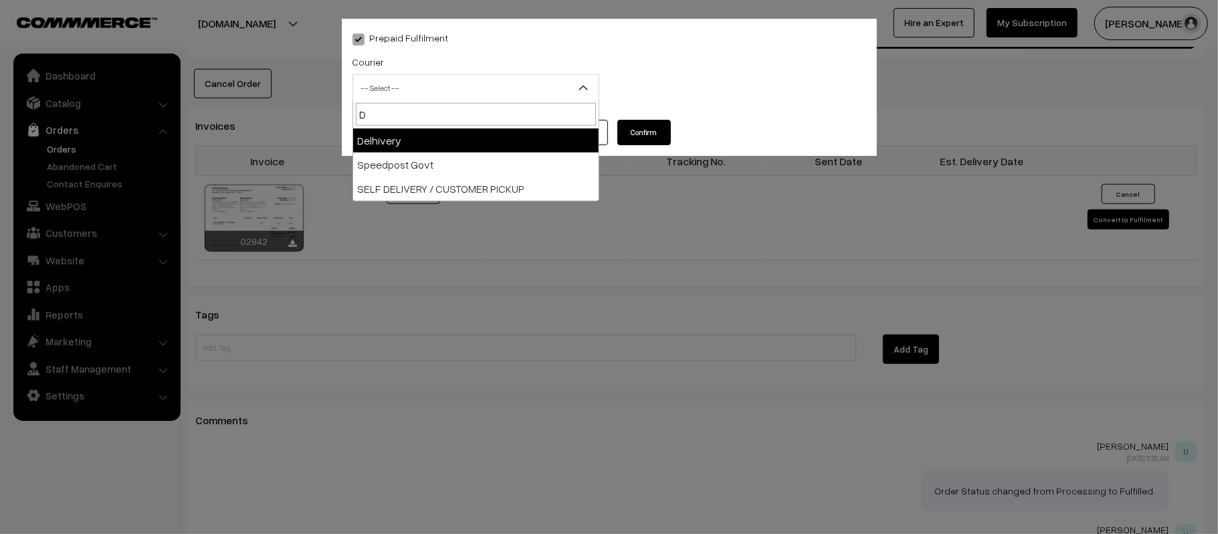
select select "4"
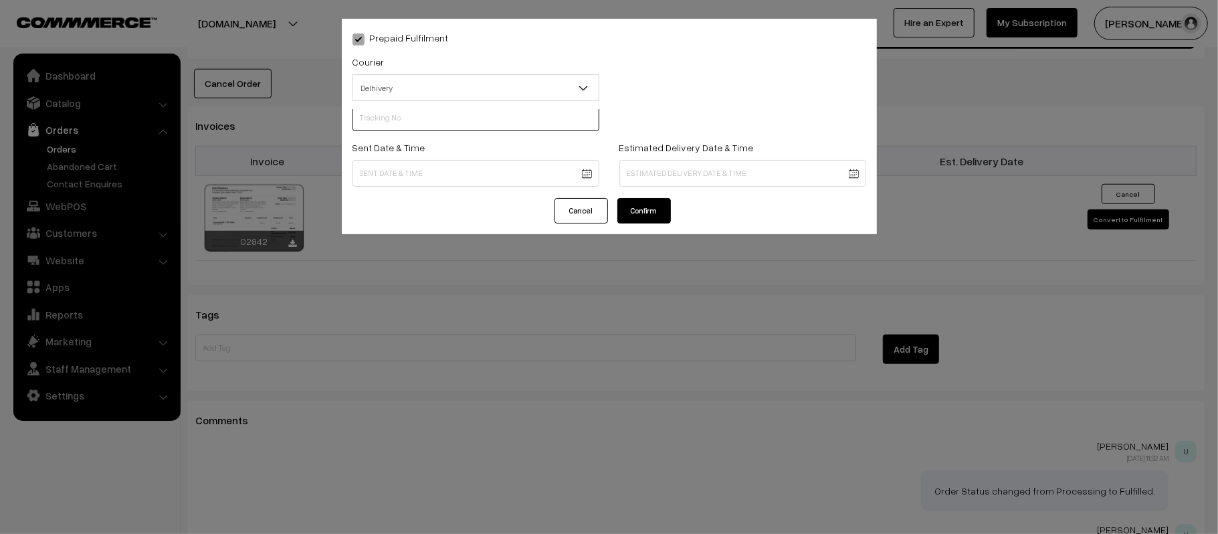
scroll to position [0, 0]
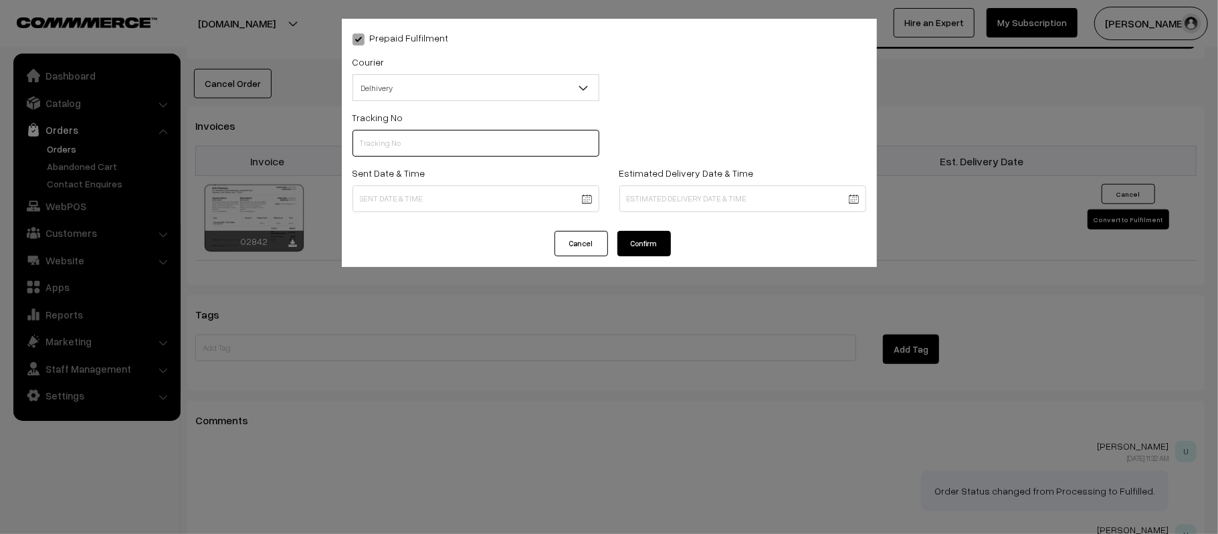
paste input "40390511400722"
type input "40390511400722"
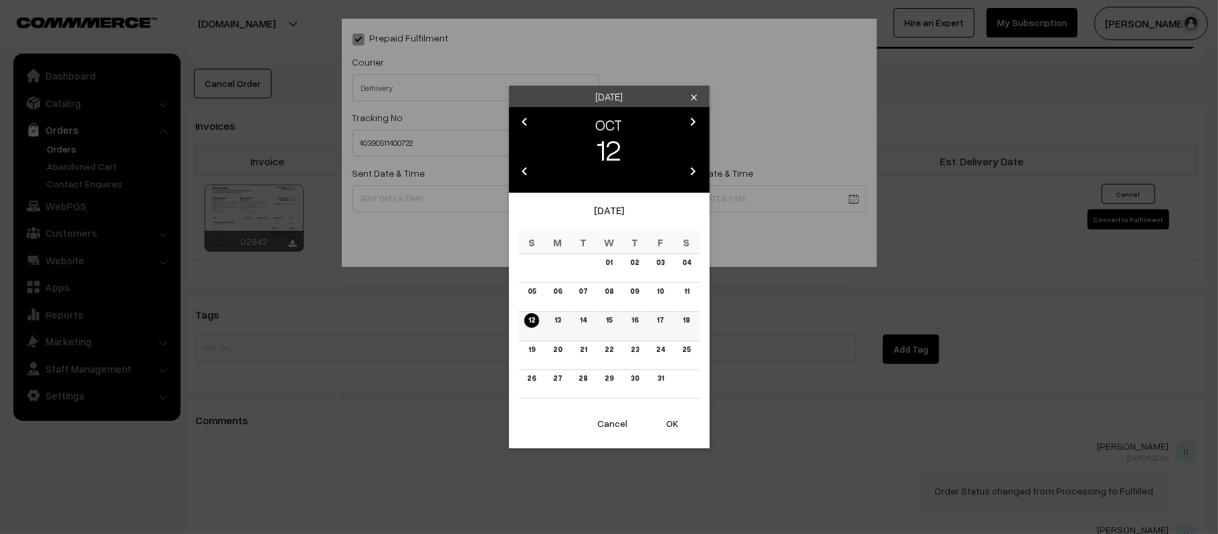
click at [552, 322] on link "13" at bounding box center [557, 320] width 14 height 14
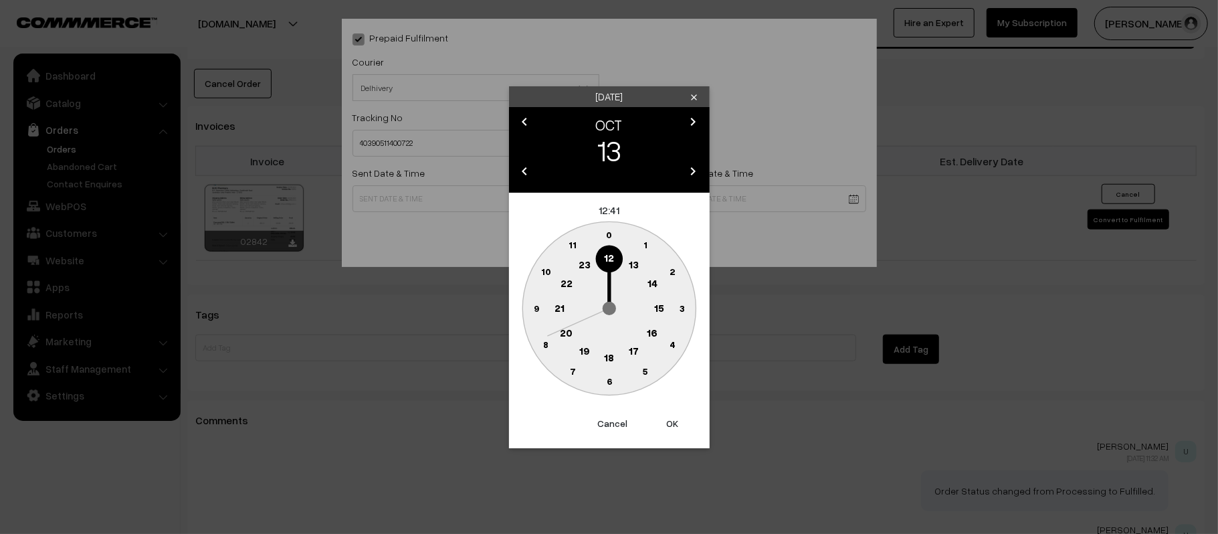
click at [679, 426] on button "OK" at bounding box center [672, 423] width 53 height 29
click at [534, 306] on text "45" at bounding box center [535, 307] width 11 height 11
type input "13-10-2025 12:45"
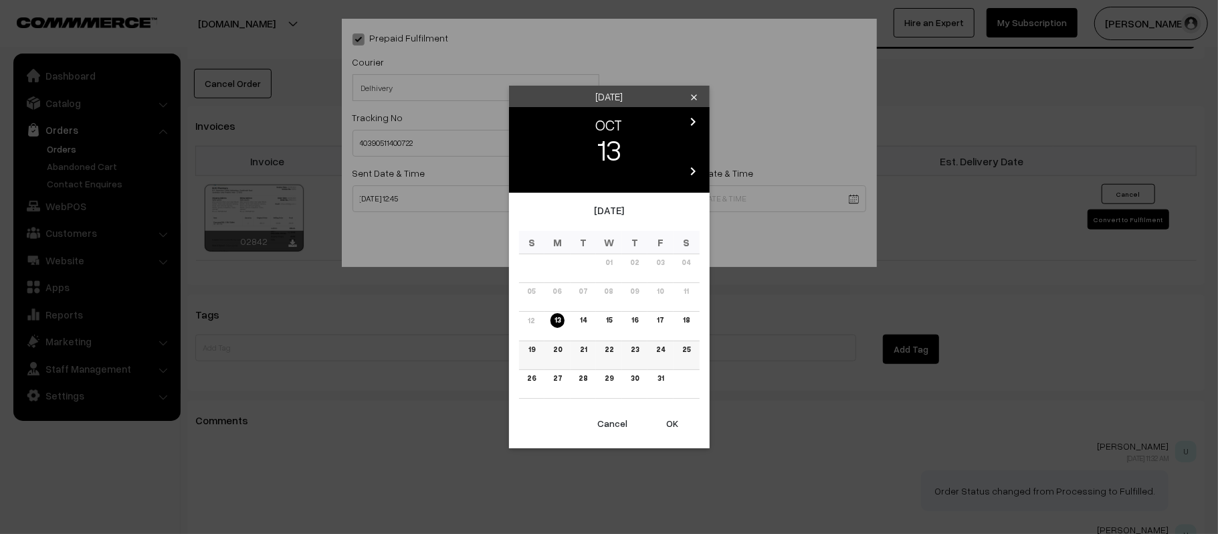
click at [530, 350] on link "19" at bounding box center [531, 349] width 15 height 14
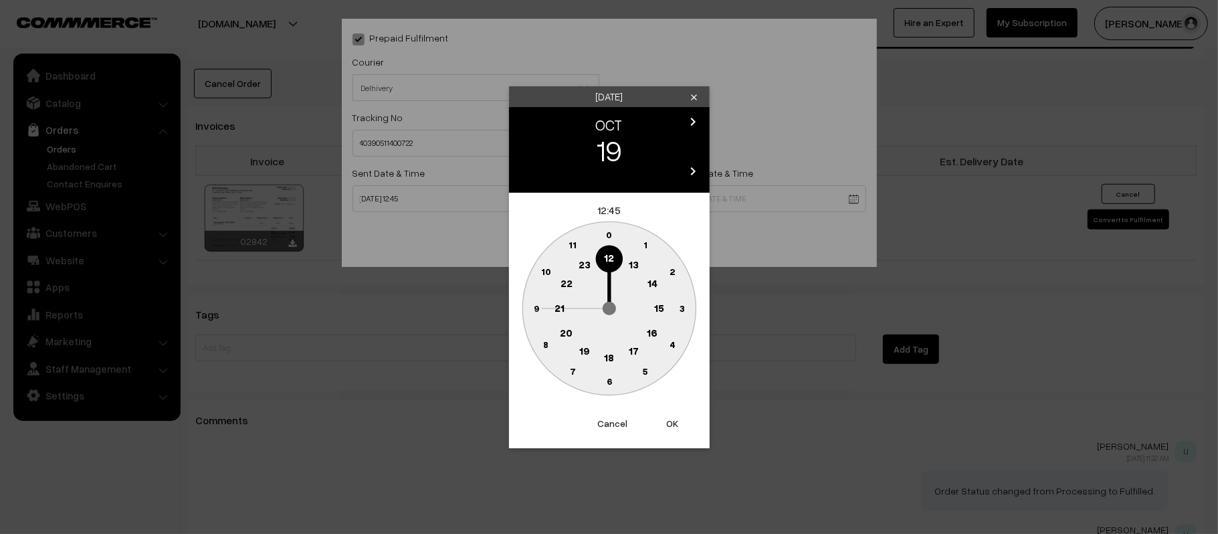
click at [560, 302] on text "21" at bounding box center [559, 307] width 10 height 12
click at [610, 379] on text "30" at bounding box center [608, 380] width 11 height 11
type input "19-10-2025 21:30"
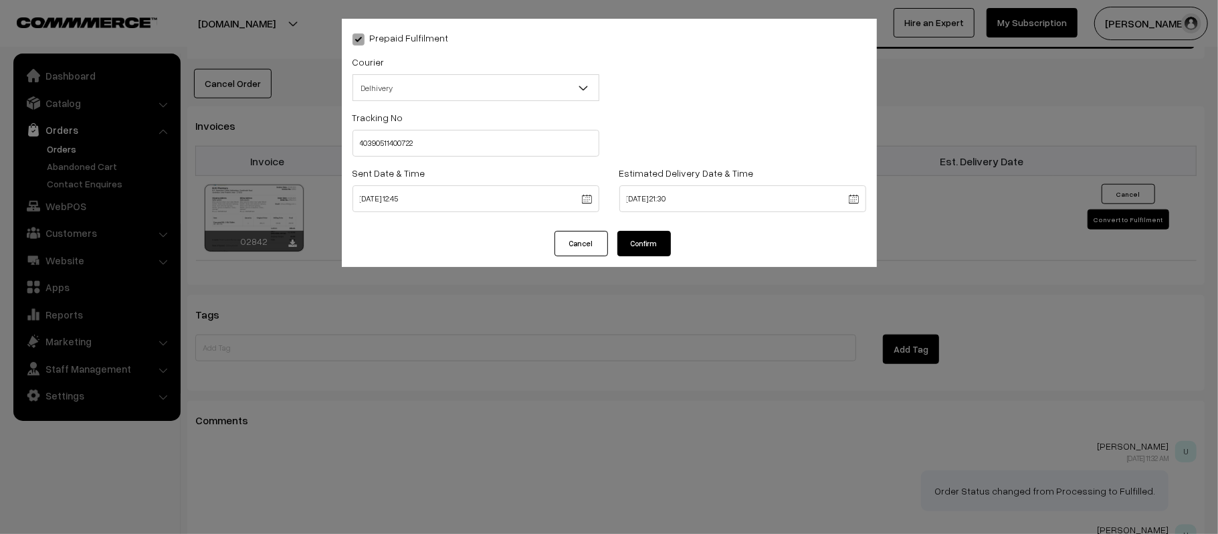
click at [647, 239] on button "Confirm" at bounding box center [643, 243] width 53 height 25
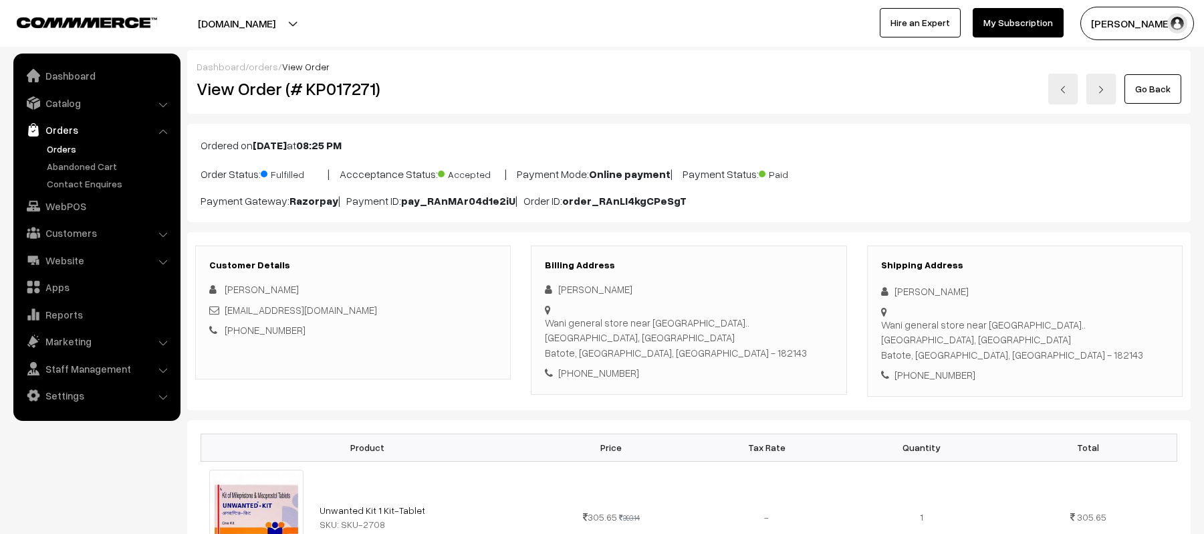
scroll to position [851, 0]
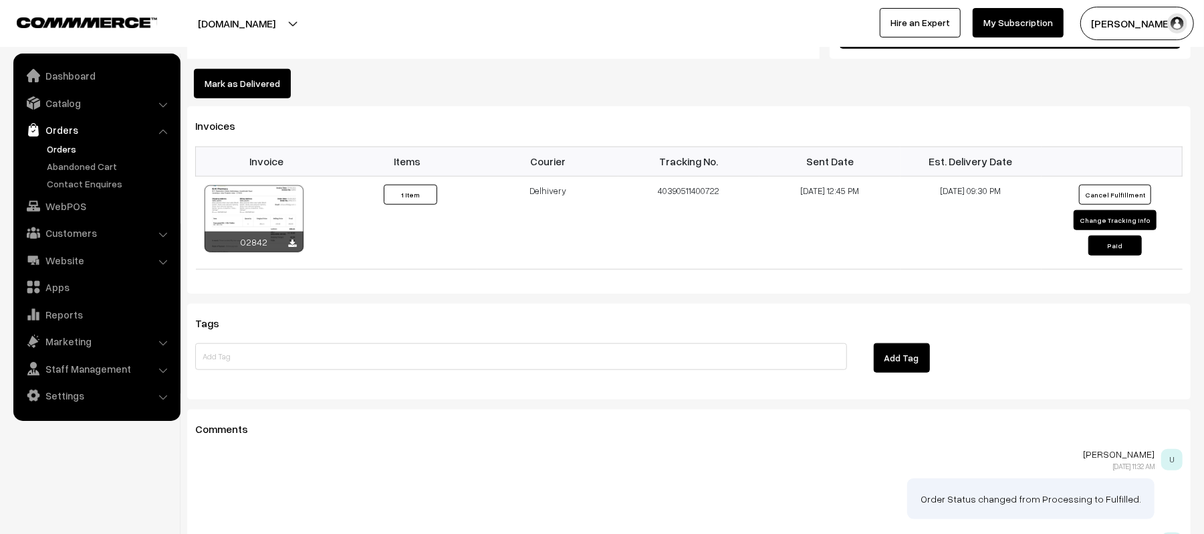
click at [62, 153] on link "Orders" at bounding box center [109, 149] width 132 height 14
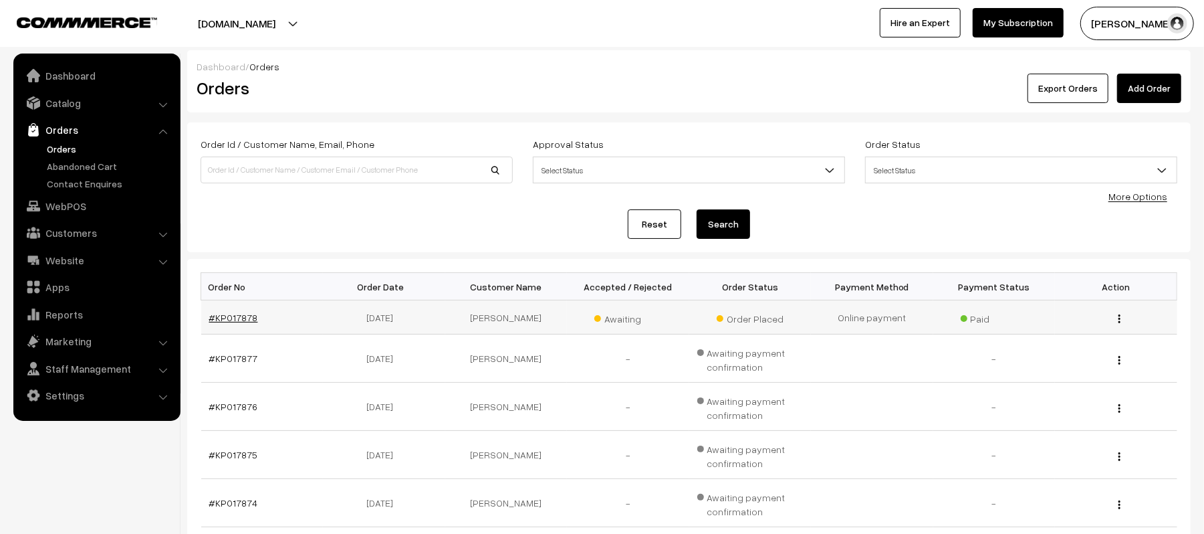
click at [231, 320] on link "#KP017878" at bounding box center [233, 317] width 49 height 11
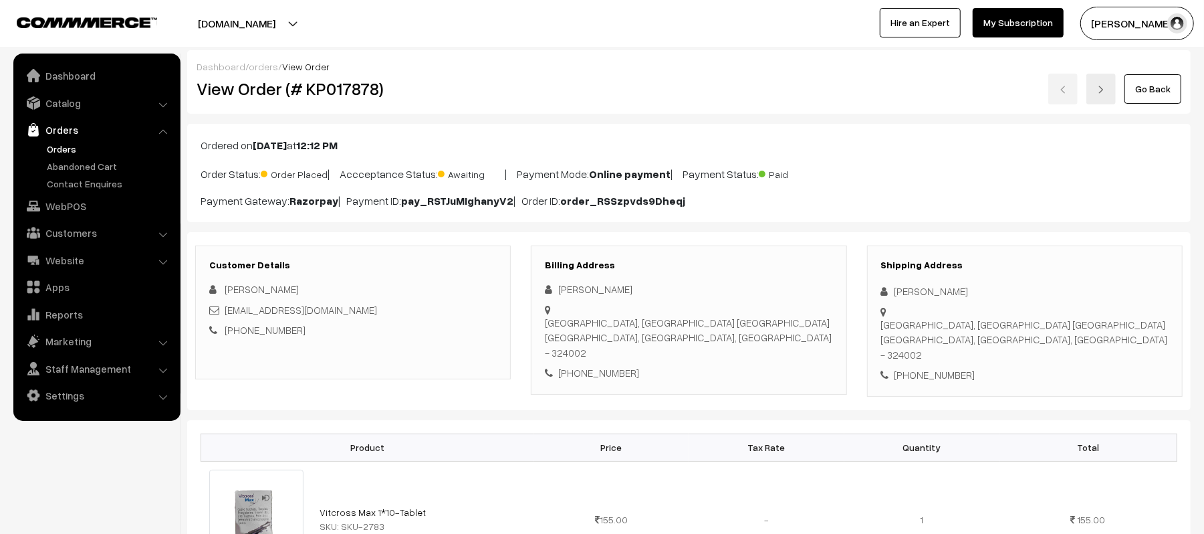
click at [62, 148] on link "Orders" at bounding box center [109, 149] width 132 height 14
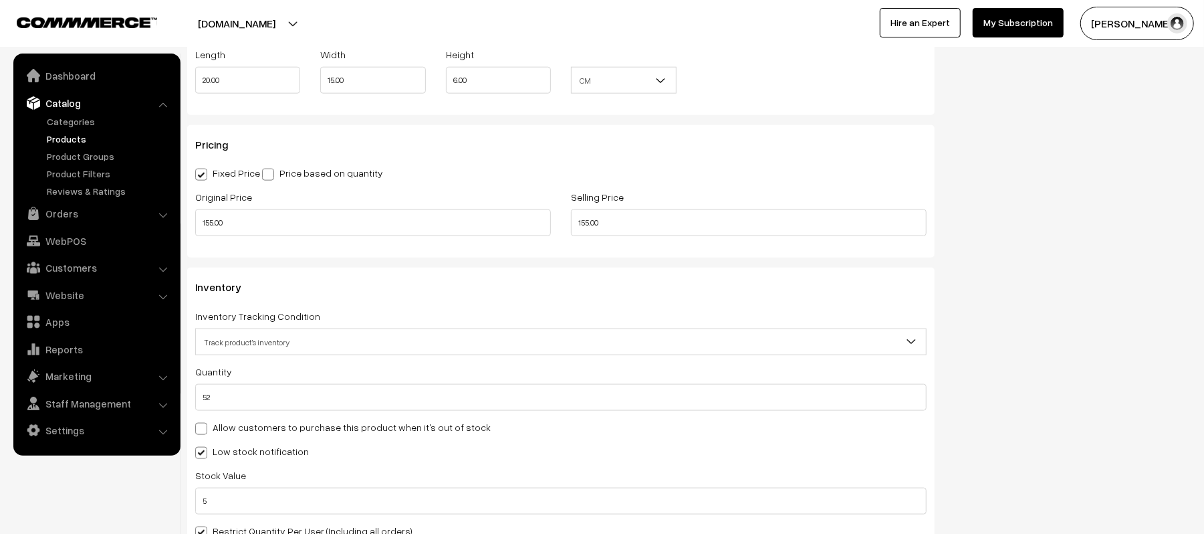
scroll to position [1070, 0]
click at [284, 205] on div "Original Price 155.00" at bounding box center [373, 209] width 356 height 47
click at [293, 217] on input "155.00" at bounding box center [373, 220] width 356 height 27
type input "165.00"
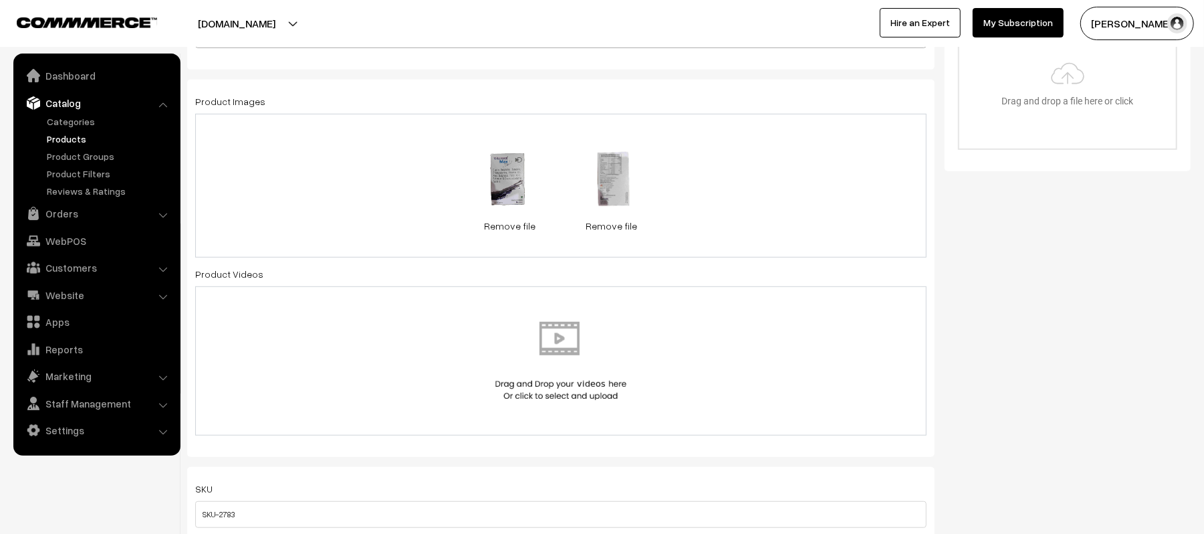
scroll to position [0, 0]
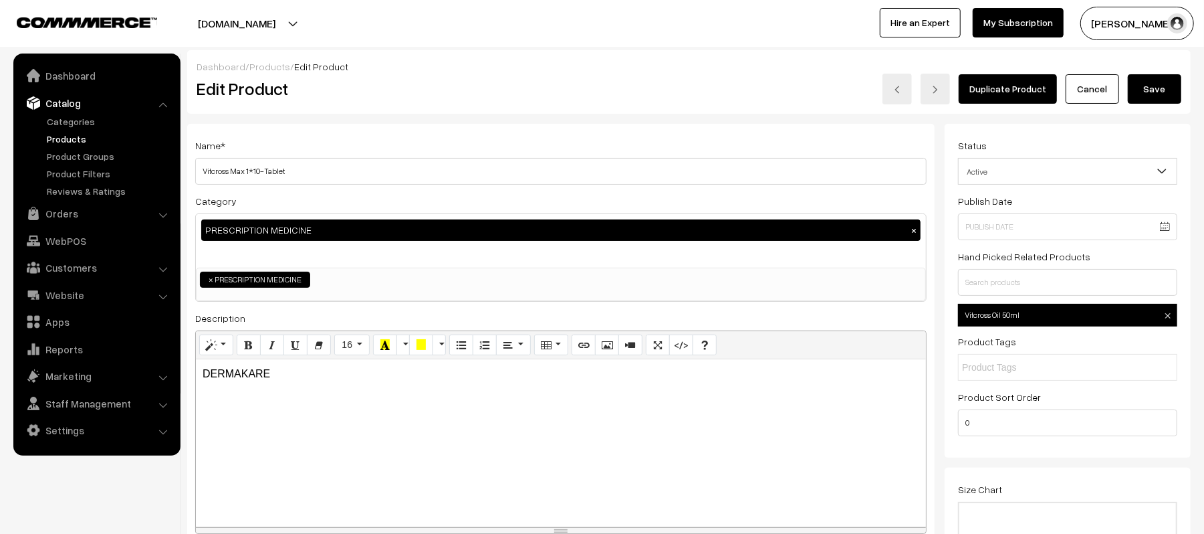
click at [1153, 83] on button "Save" at bounding box center [1154, 88] width 53 height 29
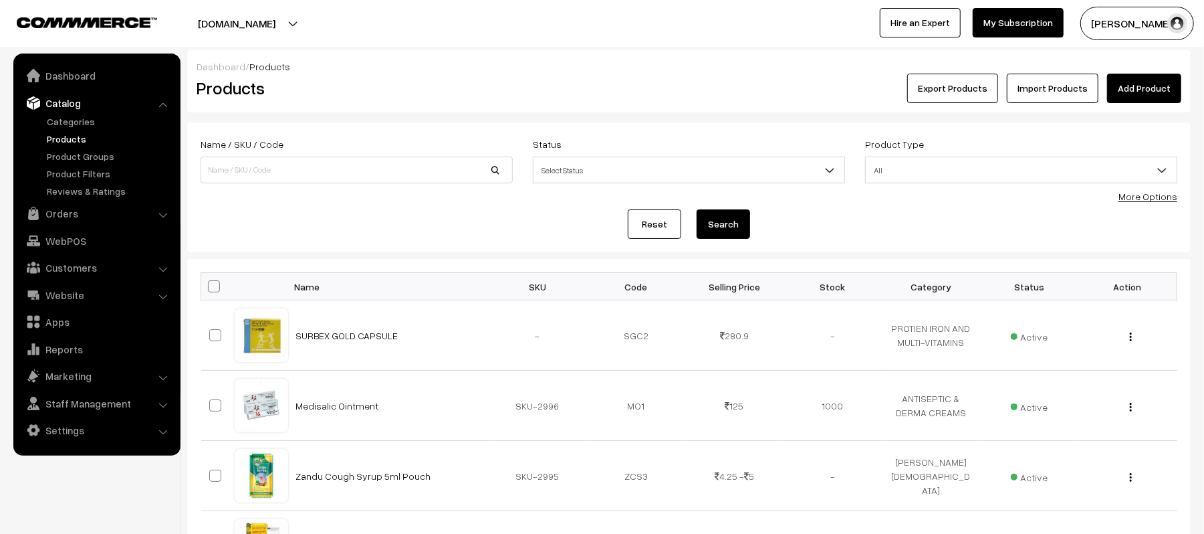
click at [403, 79] on h2 "Products" at bounding box center [354, 88] width 315 height 21
click at [361, 219] on div "Reset Search" at bounding box center [689, 223] width 977 height 29
click at [362, 220] on div "Reset Search" at bounding box center [689, 223] width 977 height 29
click at [428, 222] on div "Reset Search" at bounding box center [689, 223] width 977 height 29
click at [60, 138] on link "Products" at bounding box center [109, 139] width 132 height 14
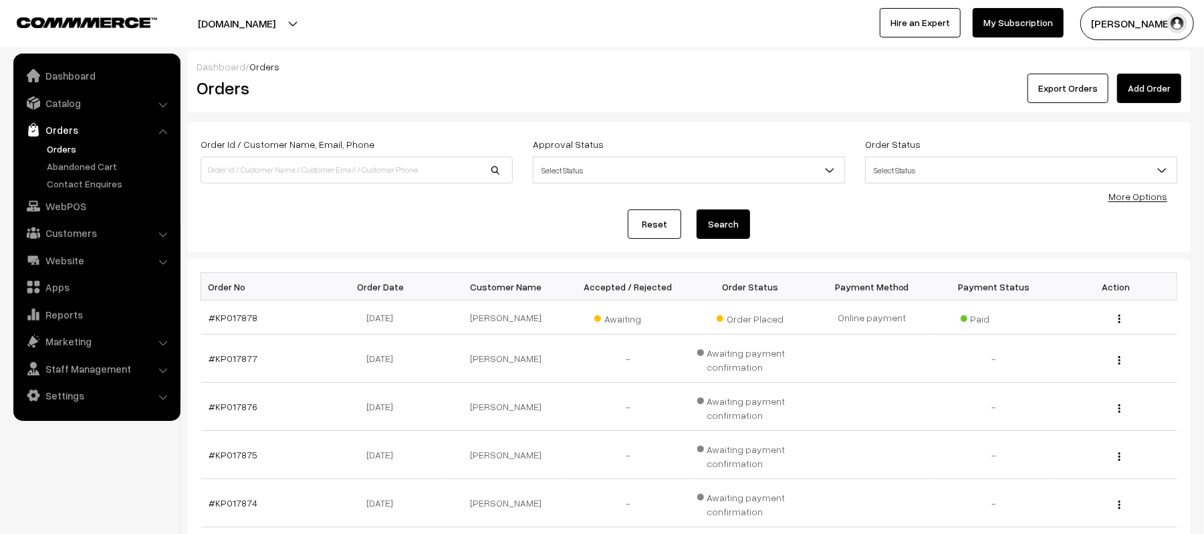
click at [63, 150] on link "Orders" at bounding box center [109, 149] width 132 height 14
click at [294, 175] on input at bounding box center [357, 169] width 312 height 27
type input "DR NISHA"
click at [697, 209] on button "Search" at bounding box center [723, 223] width 53 height 29
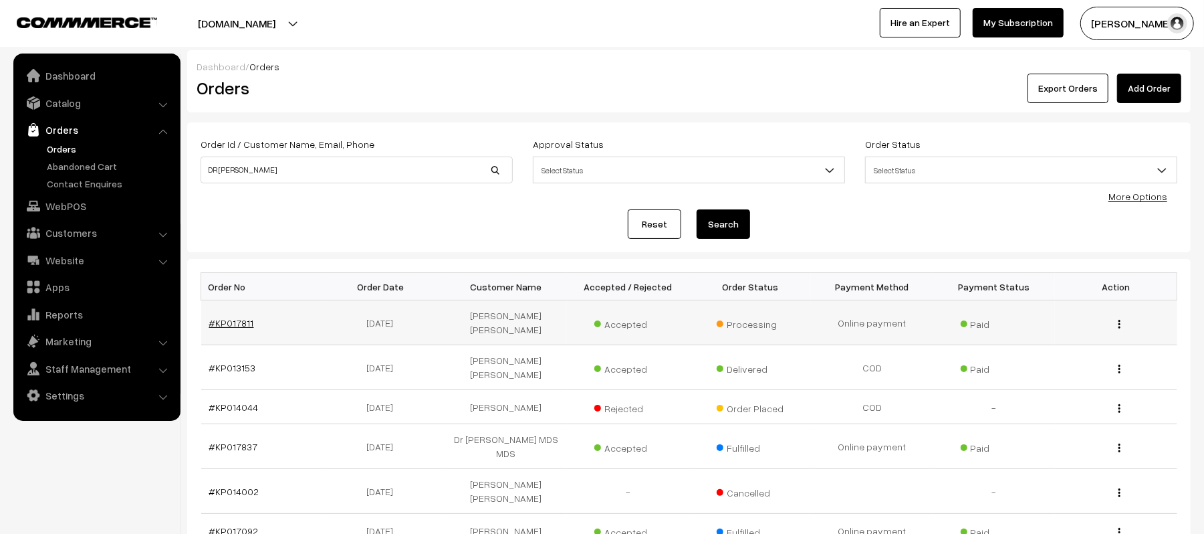
click at [239, 319] on link "#KP017811" at bounding box center [231, 322] width 45 height 11
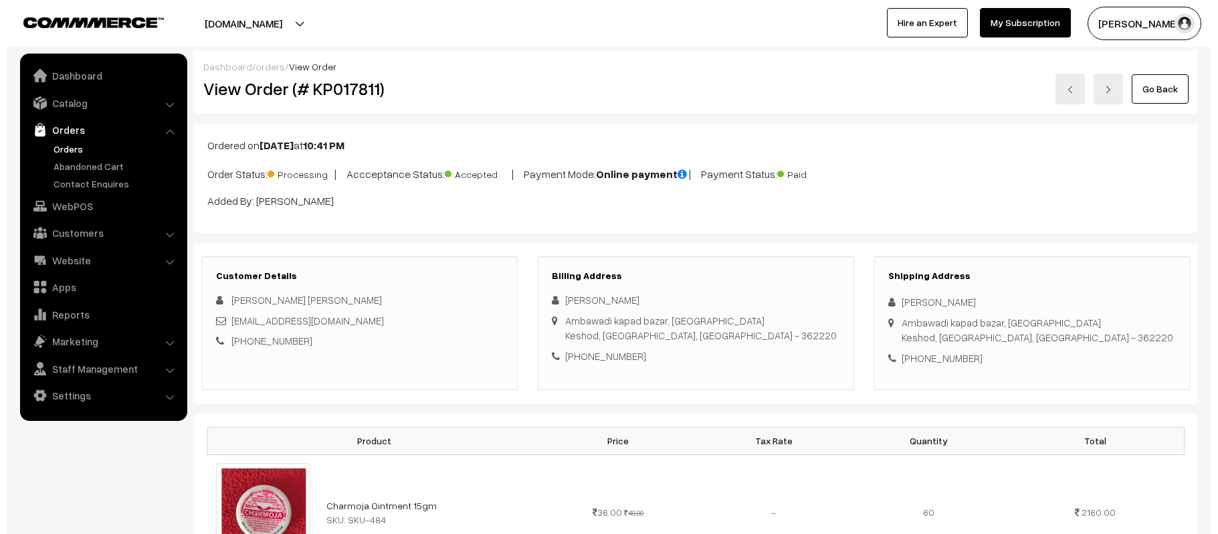
scroll to position [535, 0]
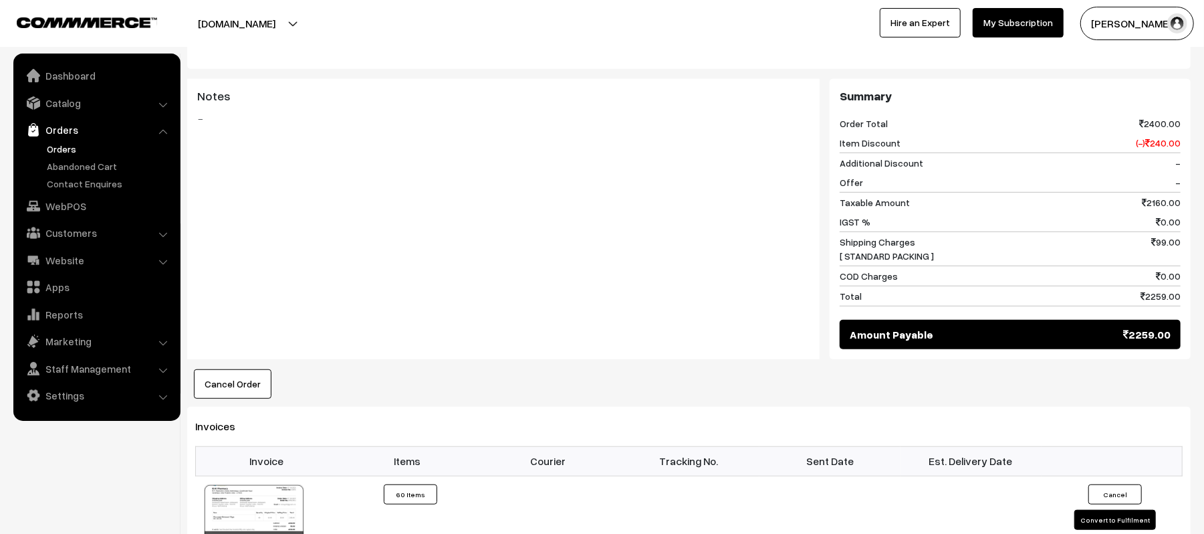
click at [233, 391] on button "Cancel Order" at bounding box center [233, 383] width 78 height 29
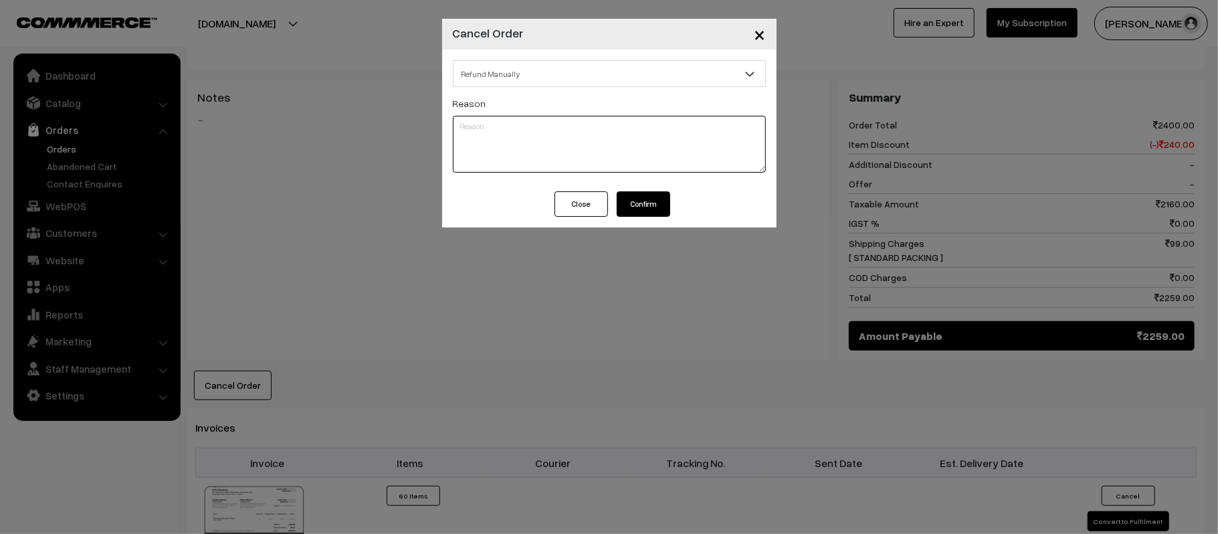
click at [559, 140] on textarea at bounding box center [609, 144] width 313 height 57
type textarea "CUSTOMER NOT CONFIRMED"
click at [649, 204] on button "Confirm" at bounding box center [643, 203] width 53 height 25
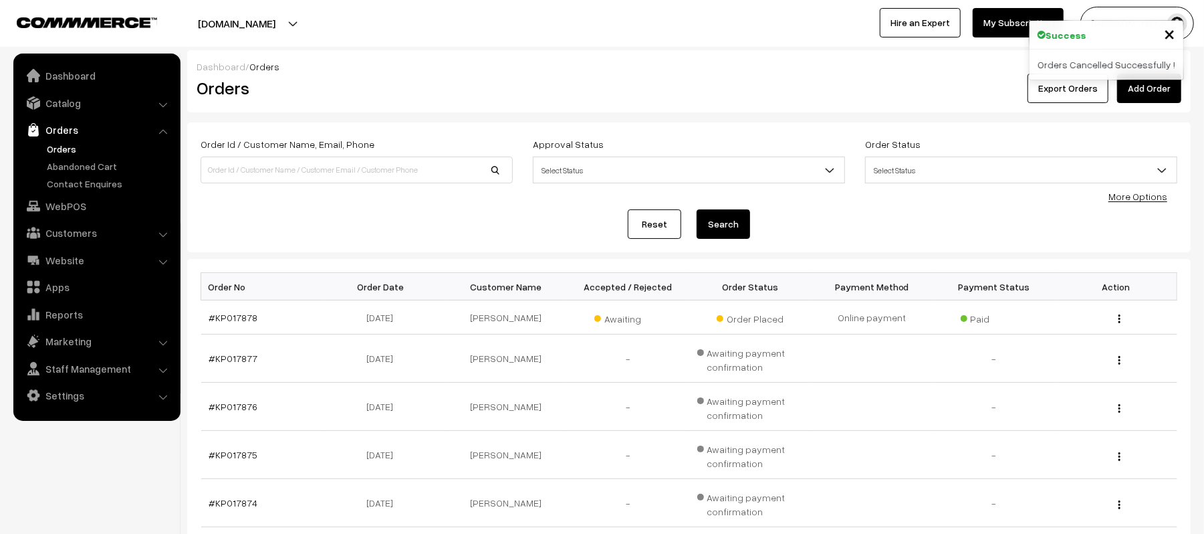
click at [345, 221] on div "Reset Search" at bounding box center [689, 223] width 977 height 29
click at [62, 142] on link "Orders" at bounding box center [109, 149] width 132 height 14
click at [65, 145] on link "Orders" at bounding box center [109, 149] width 132 height 14
click at [373, 88] on h2 "Orders" at bounding box center [354, 88] width 315 height 21
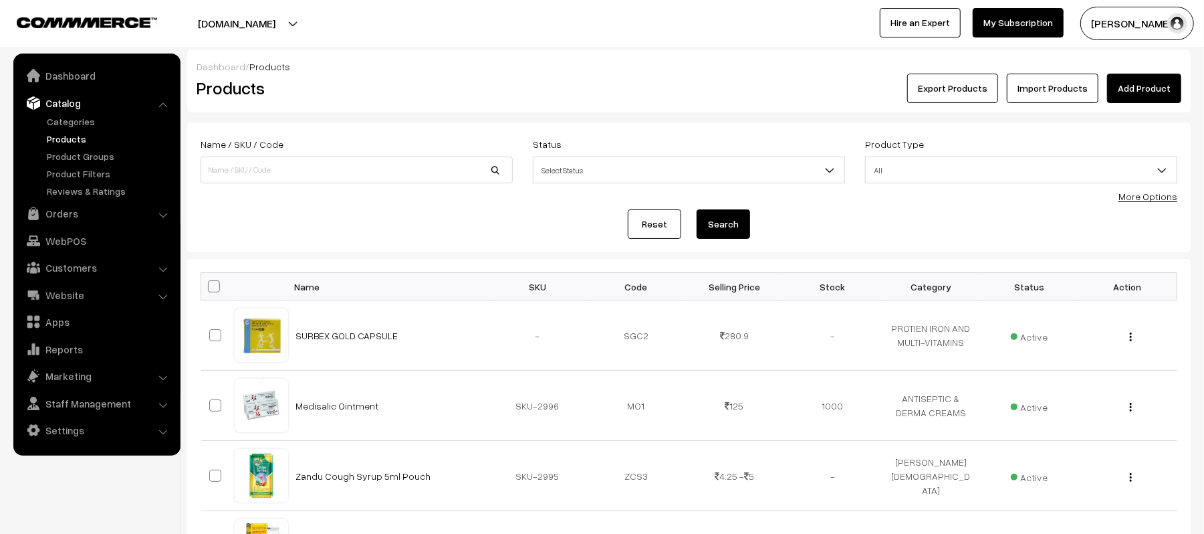
click at [389, 68] on div "Dashboard / Products" at bounding box center [689, 67] width 985 height 14
click at [52, 211] on link "Orders" at bounding box center [96, 213] width 159 height 24
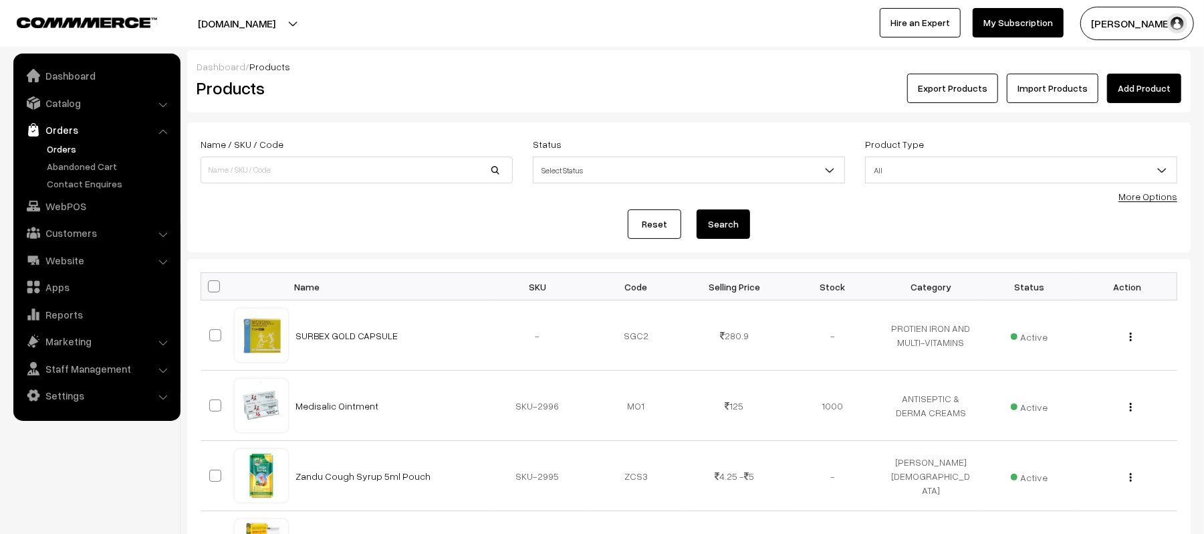
click at [58, 152] on link "Orders" at bounding box center [109, 149] width 132 height 14
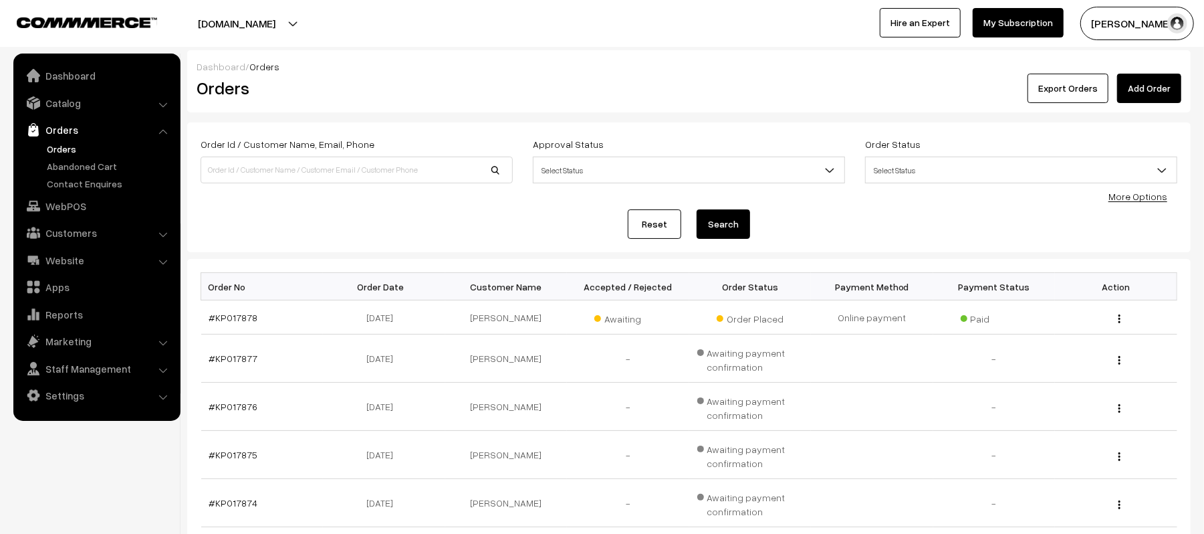
click at [432, 246] on div "Order Id / Customer Name, Email, Phone Approval Status Select Status Awaiting A…" at bounding box center [689, 187] width 1004 height 130
click at [460, 70] on div "Dashboard / Orders" at bounding box center [689, 67] width 985 height 14
drag, startPoint x: 358, startPoint y: 217, endPoint x: 346, endPoint y: 209, distance: 15.0
click at [358, 217] on div "Reset Search" at bounding box center [689, 223] width 977 height 29
